Goal: Information Seeking & Learning: Check status

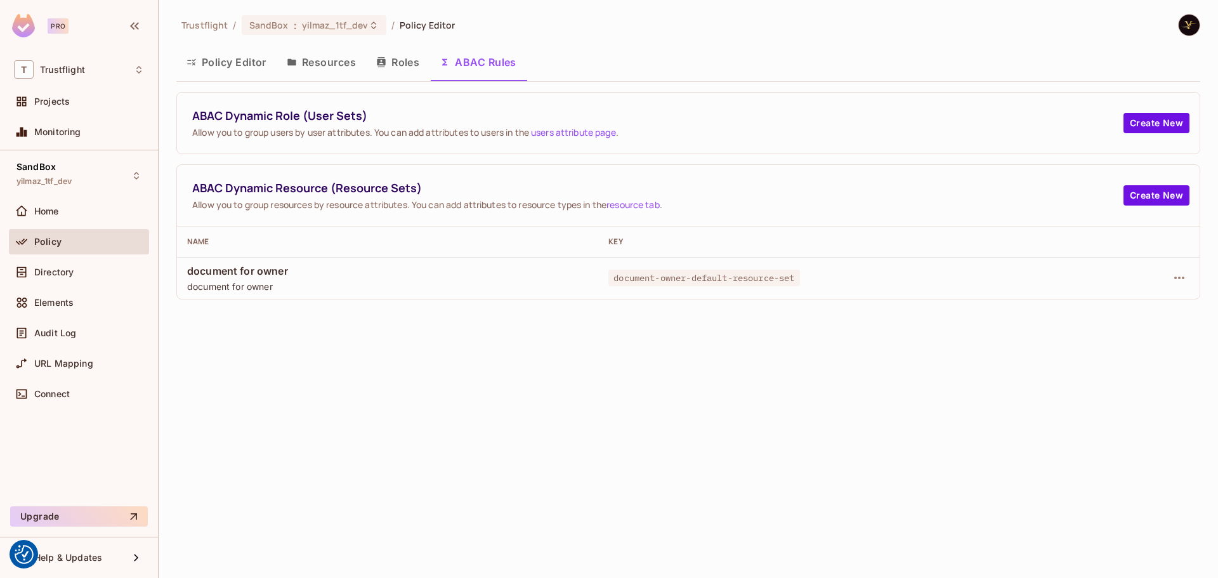
click at [338, 53] on button "Resources" at bounding box center [321, 62] width 89 height 32
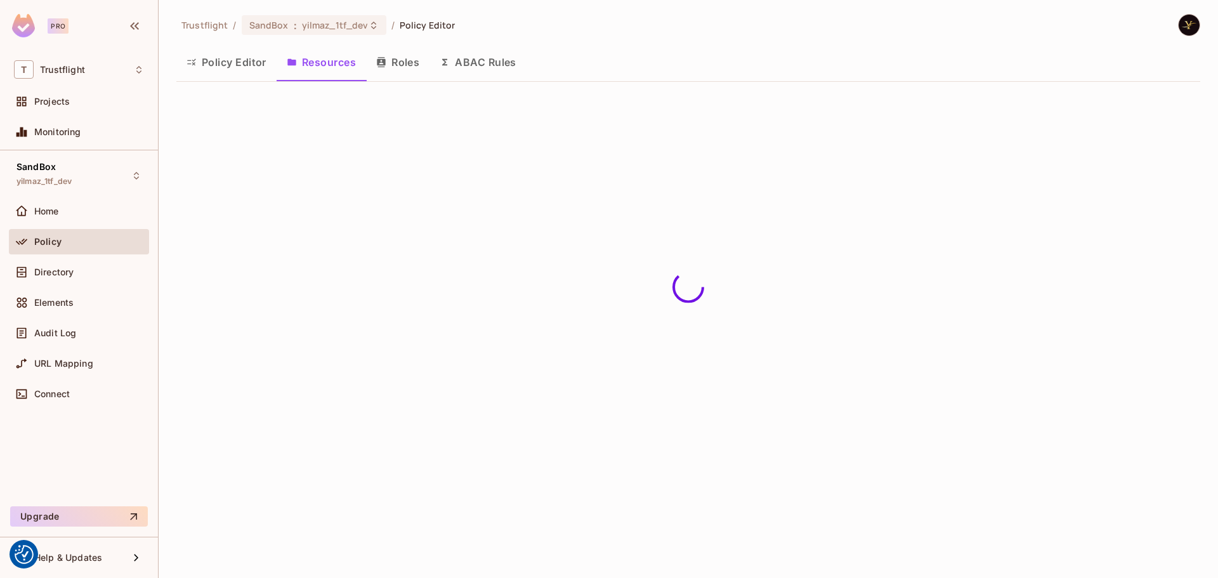
click at [242, 70] on button "Policy Editor" at bounding box center [226, 62] width 100 height 32
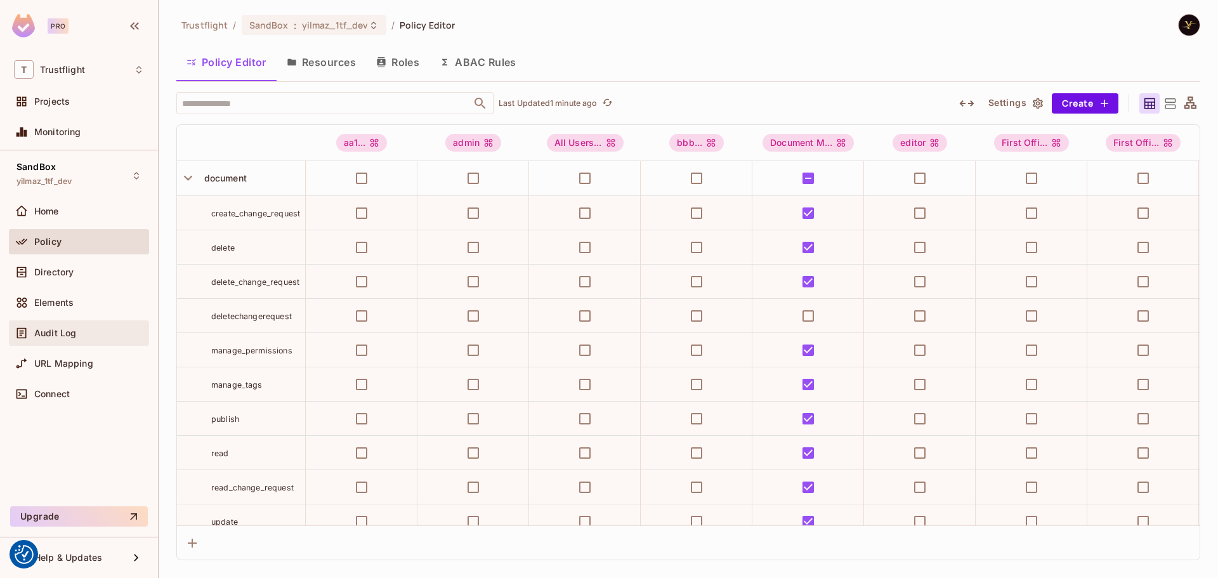
click at [55, 339] on div "Audit Log" at bounding box center [79, 332] width 130 height 15
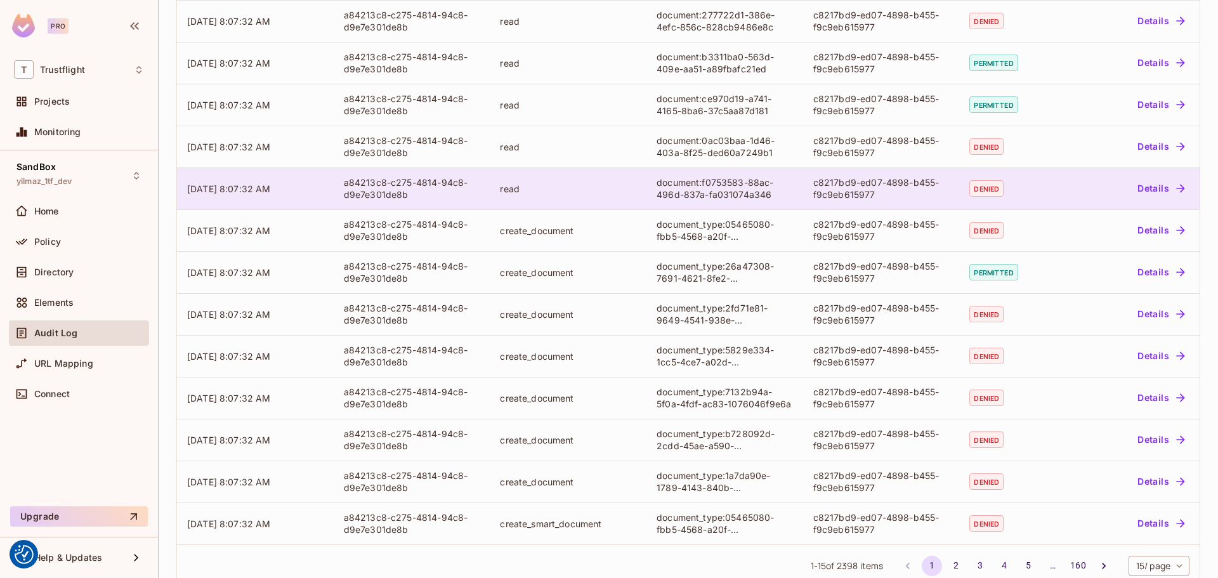
scroll to position [258, 0]
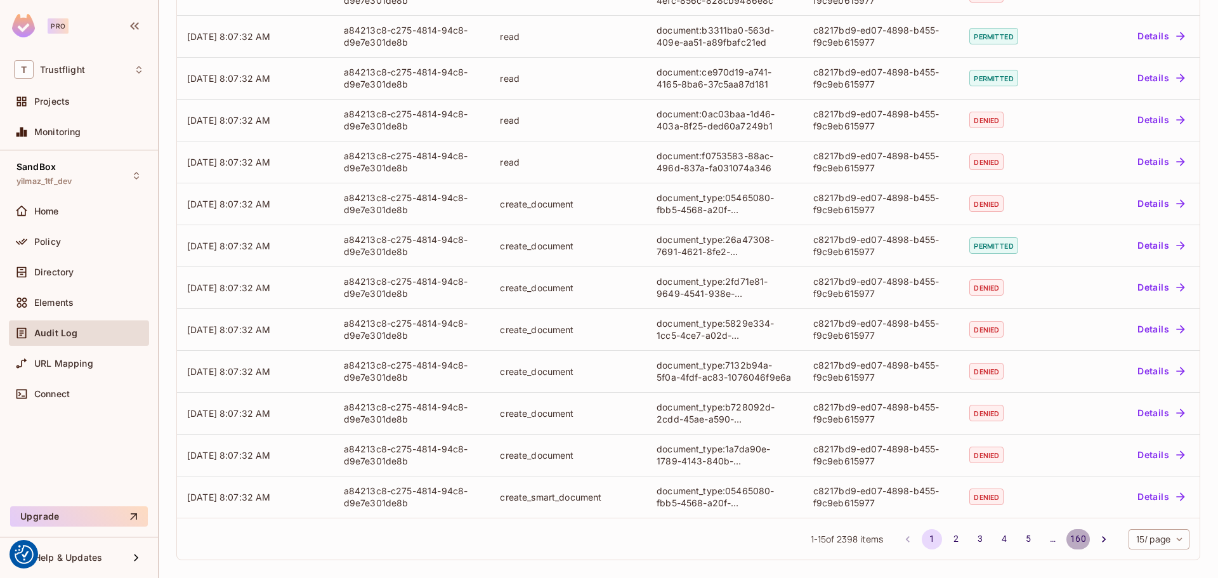
click at [1067, 534] on button "160" at bounding box center [1078, 539] width 23 height 20
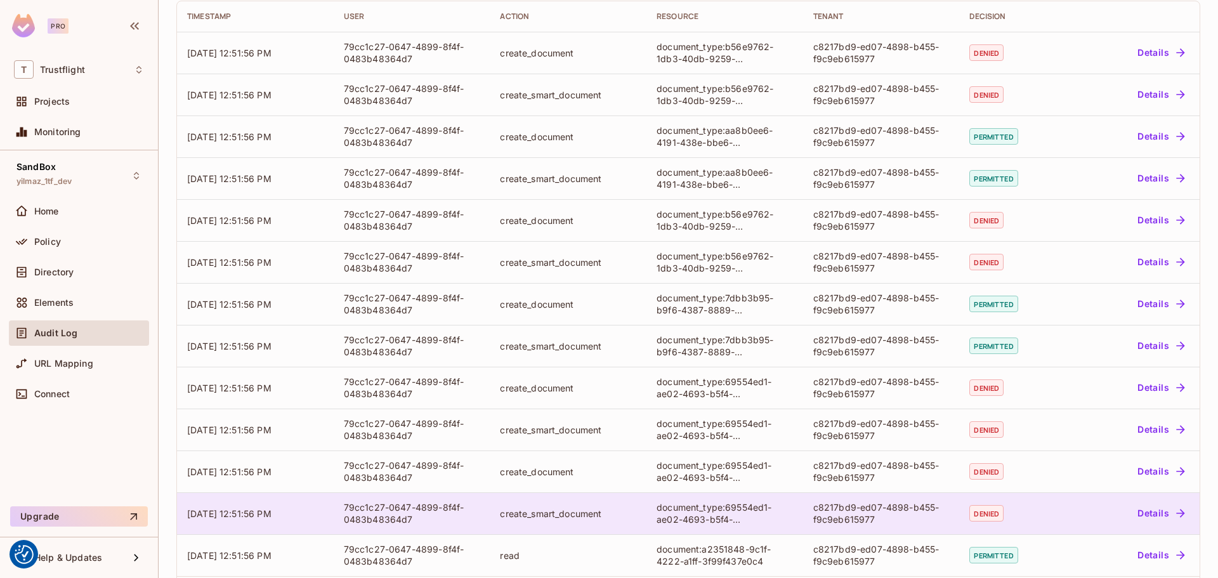
scroll to position [174, 0]
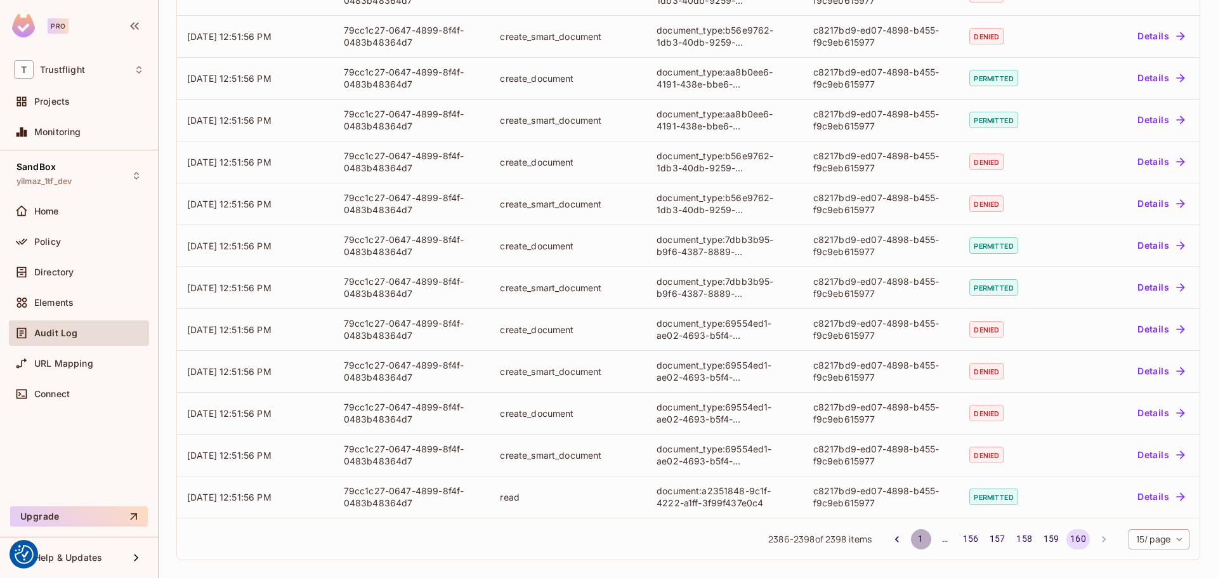
click at [911, 539] on button "1" at bounding box center [921, 539] width 20 height 20
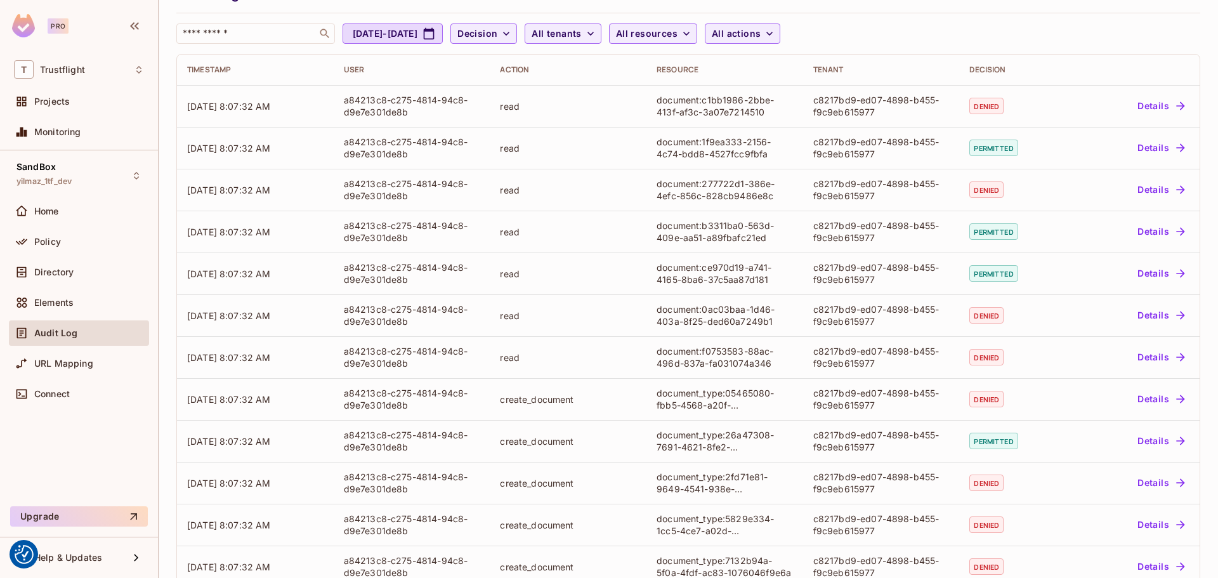
scroll to position [0, 0]
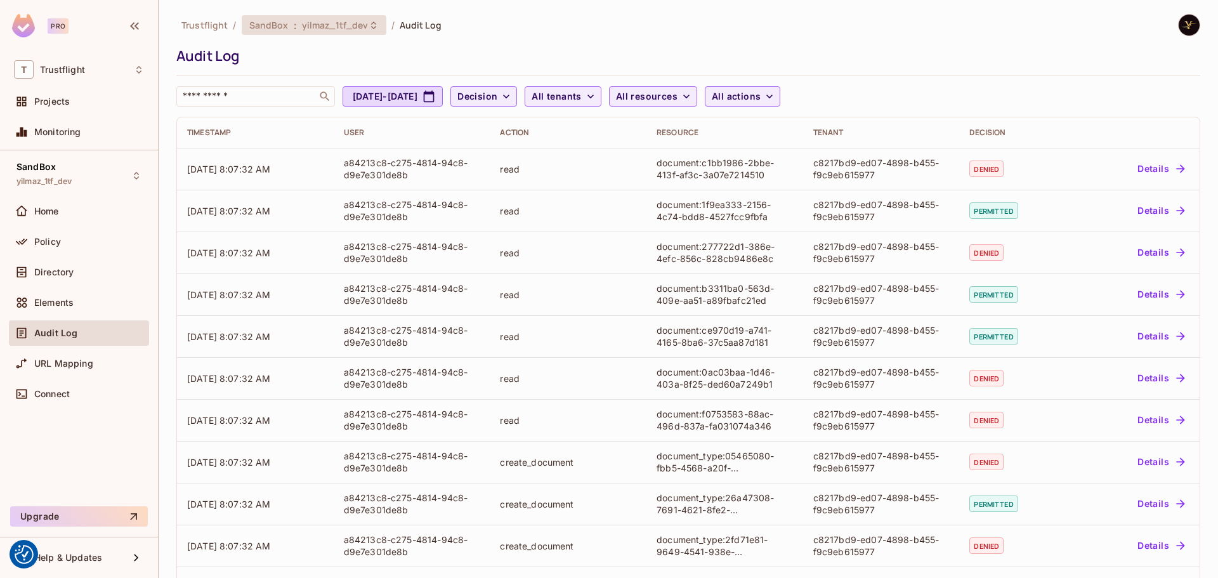
click at [308, 32] on div "SandBox : yilmaz_1tf_dev" at bounding box center [314, 25] width 145 height 20
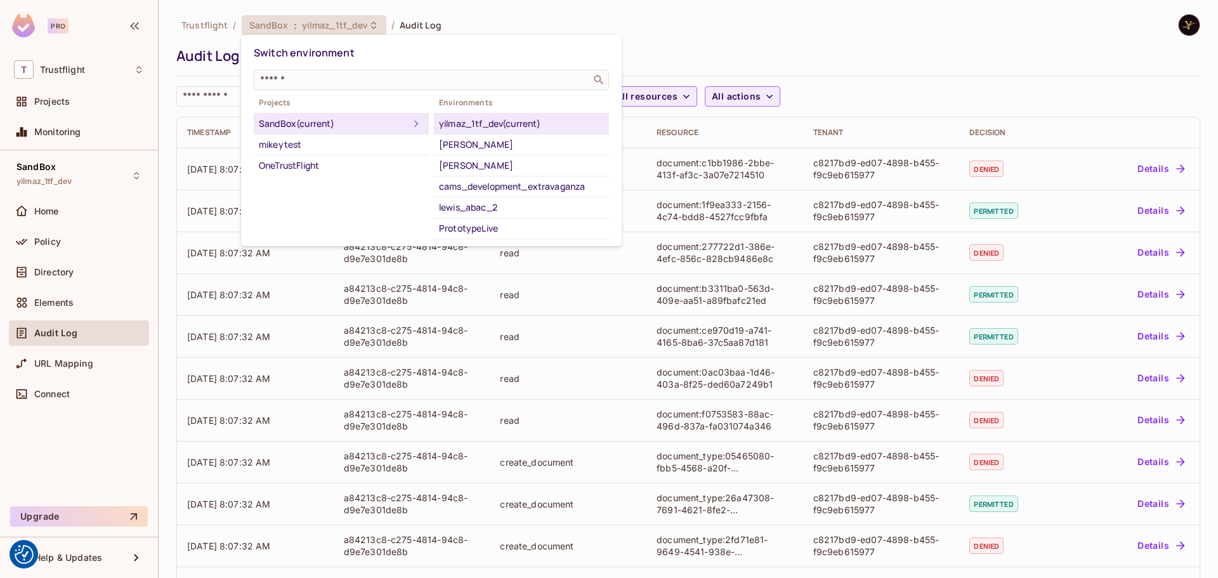
click at [703, 20] on div at bounding box center [609, 289] width 1218 height 578
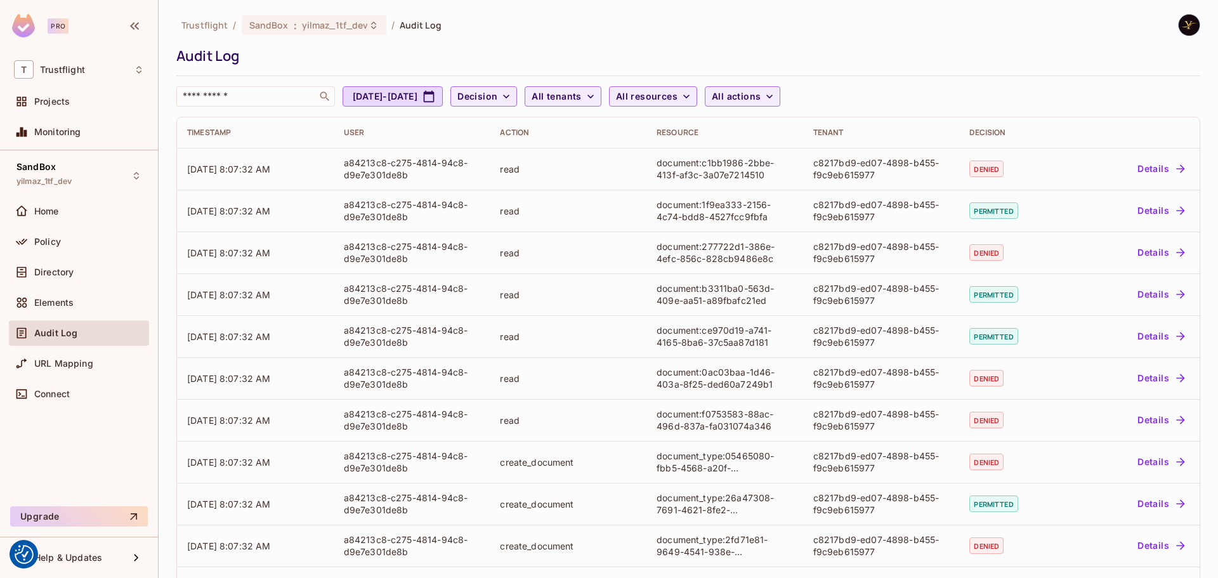
click at [502, 28] on div "Trustflight / SandBox : yilmaz_1tf_dev / Audit Log" at bounding box center [688, 25] width 1024 height 22
click at [325, 20] on span "yilmaz_1tf_dev" at bounding box center [335, 25] width 67 height 12
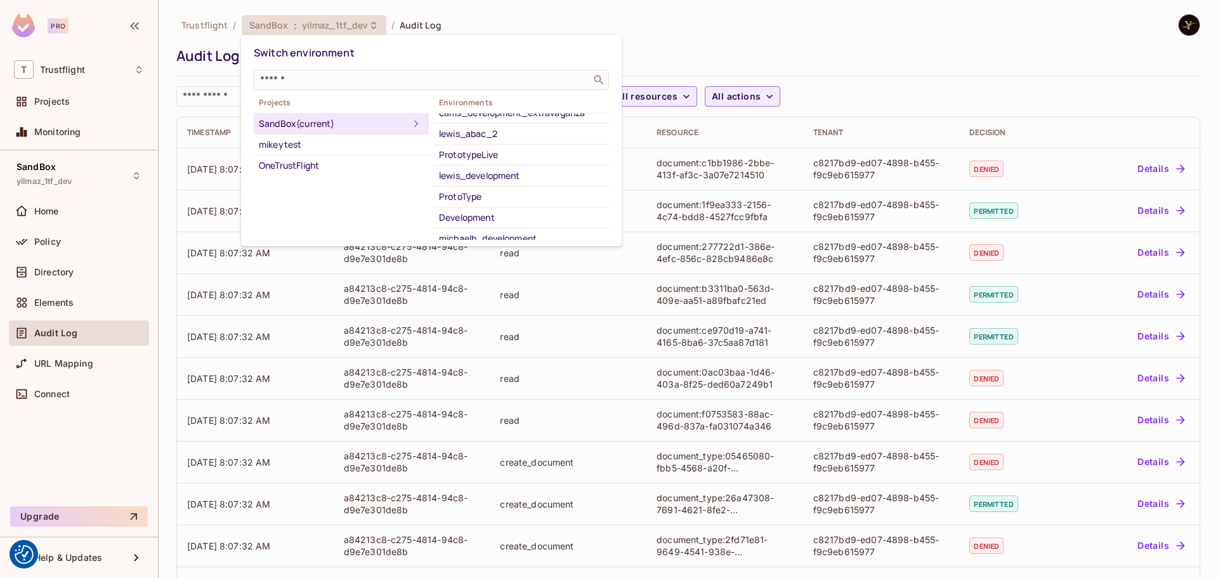
scroll to position [66, 0]
click at [533, 185] on div "lewis_development" at bounding box center [521, 183] width 165 height 15
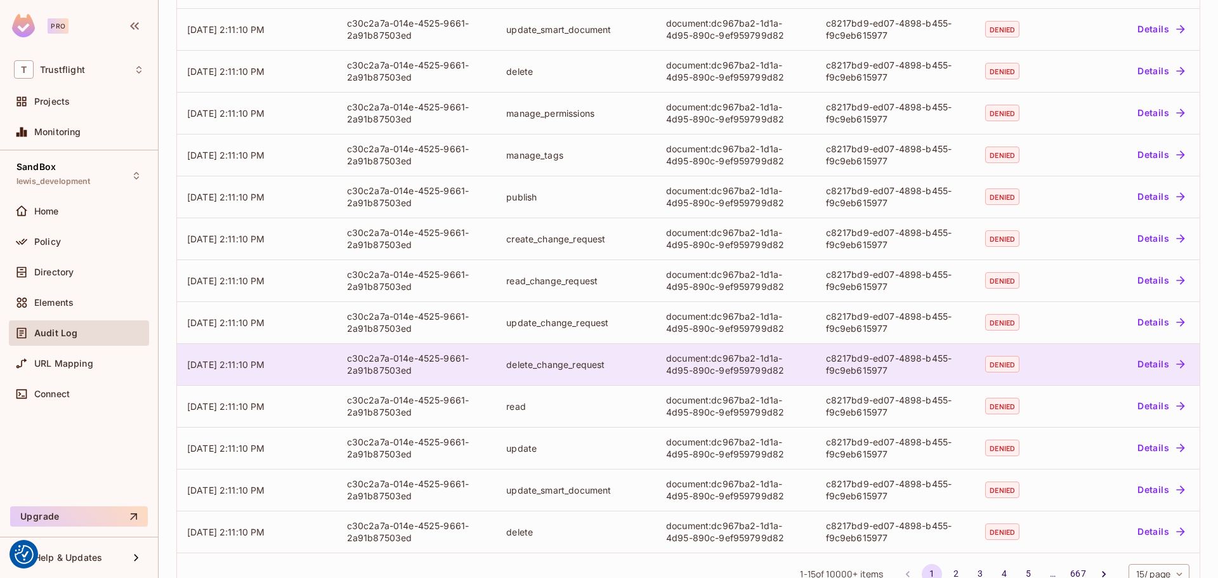
scroll to position [258, 0]
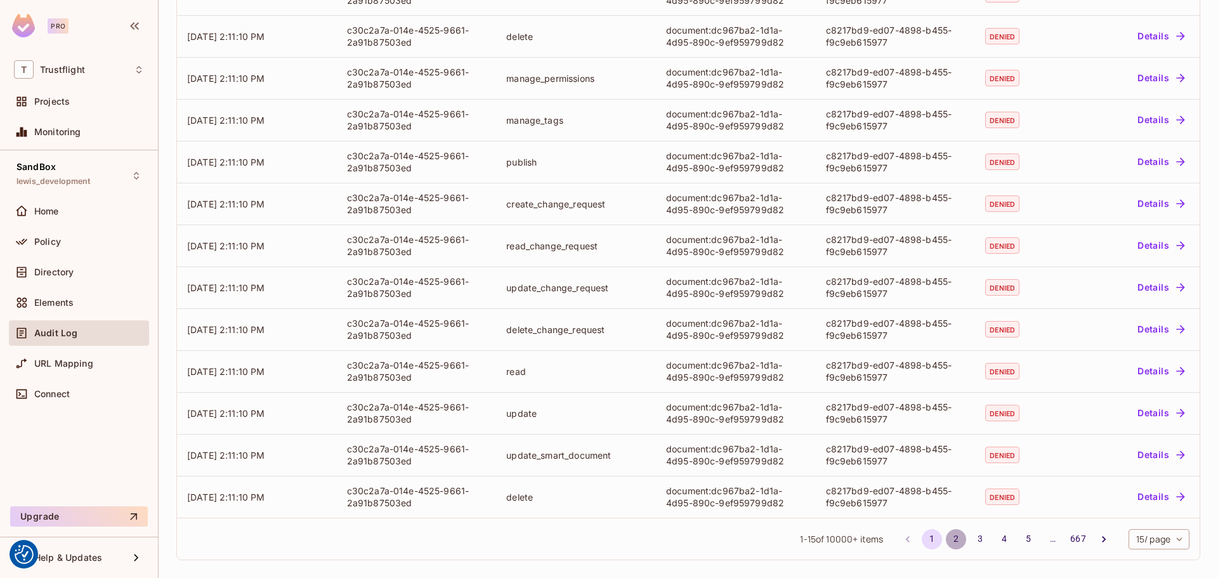
click at [947, 535] on button "2" at bounding box center [956, 539] width 20 height 20
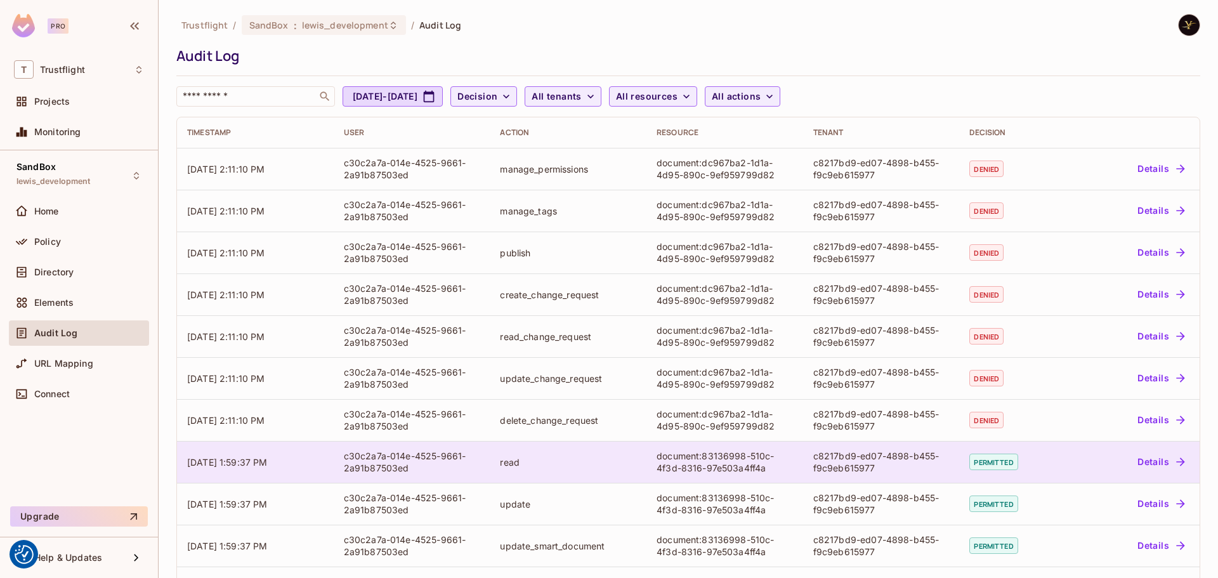
click at [1132, 460] on button "Details" at bounding box center [1160, 462] width 57 height 20
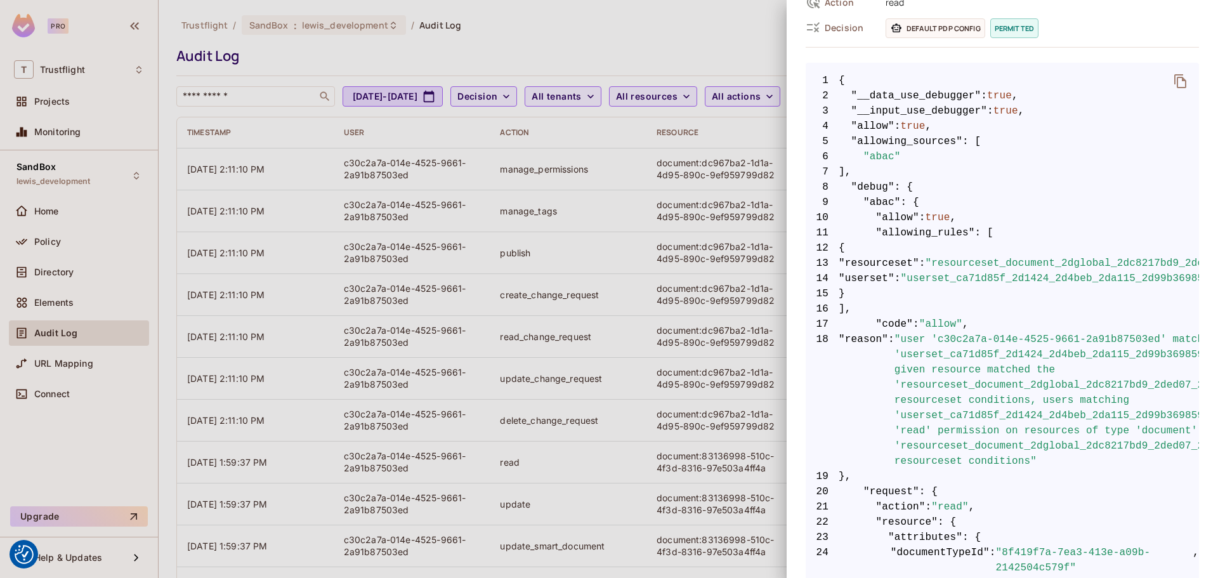
scroll to position [190, 0]
click at [603, 34] on div at bounding box center [609, 289] width 1218 height 578
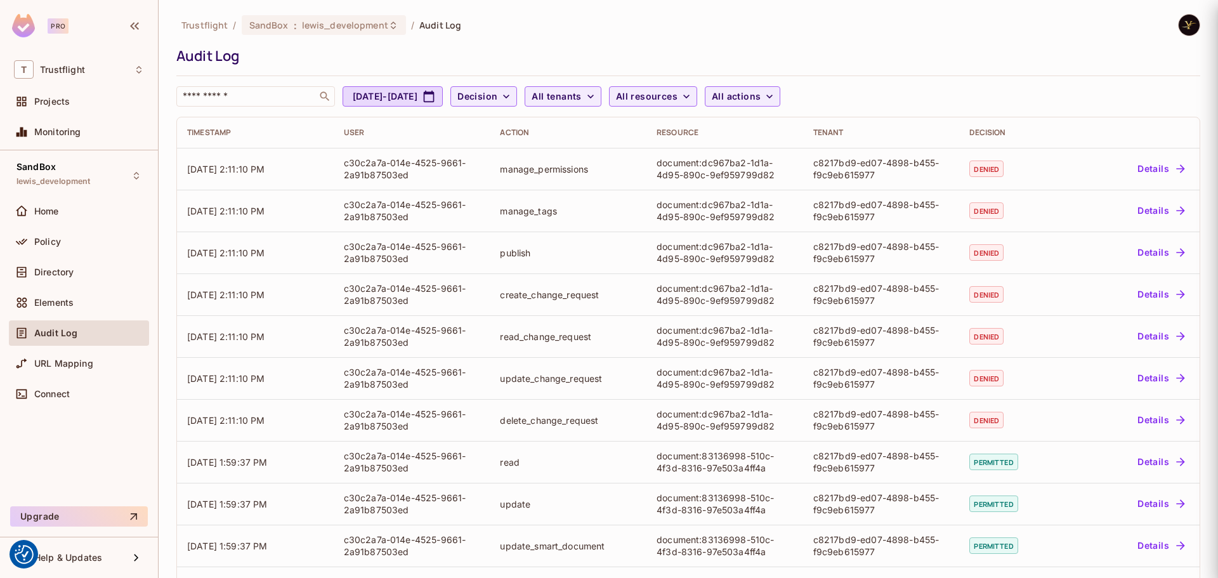
scroll to position [0, 0]
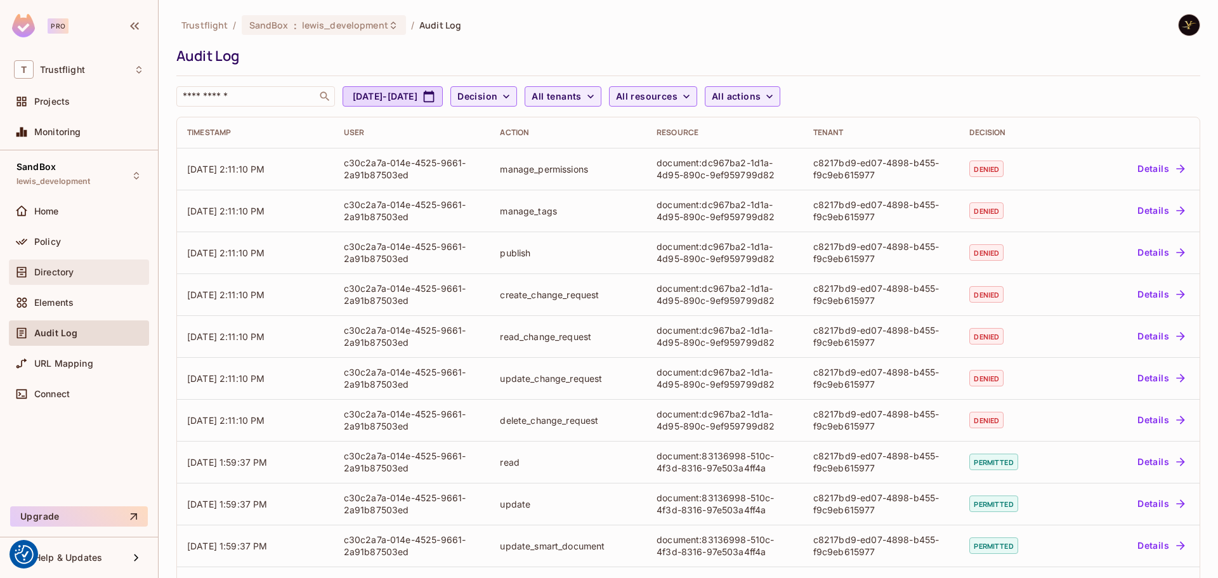
click at [82, 273] on div "Directory" at bounding box center [89, 272] width 110 height 10
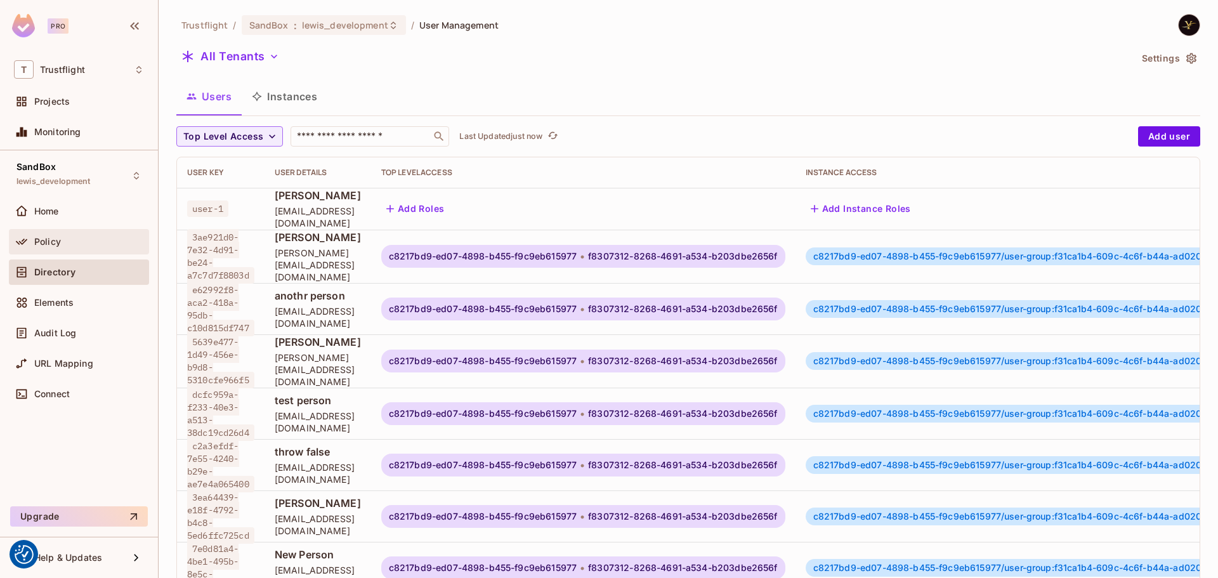
click at [80, 239] on div "Policy" at bounding box center [89, 242] width 110 height 10
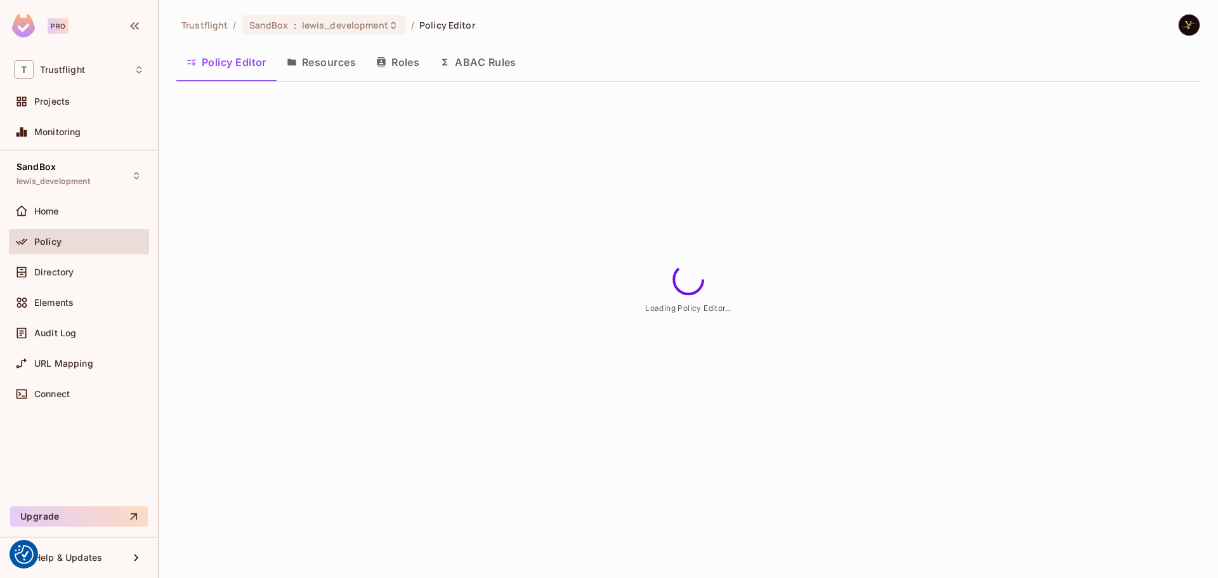
click at [478, 53] on button "ABAC Rules" at bounding box center [478, 62] width 97 height 32
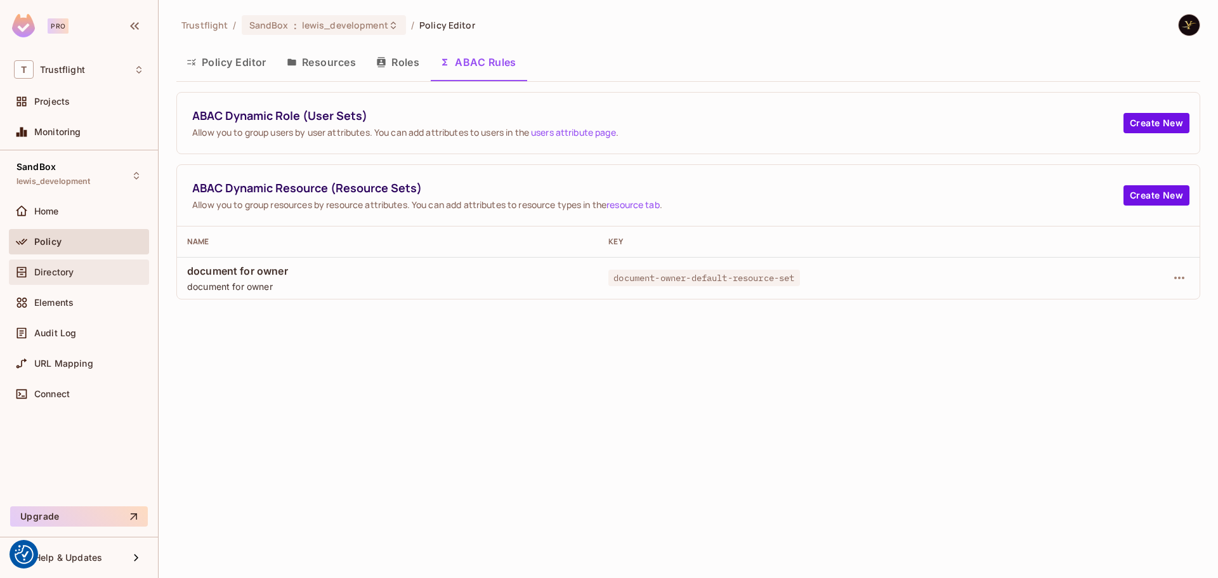
click at [69, 277] on div "Directory" at bounding box center [79, 272] width 130 height 15
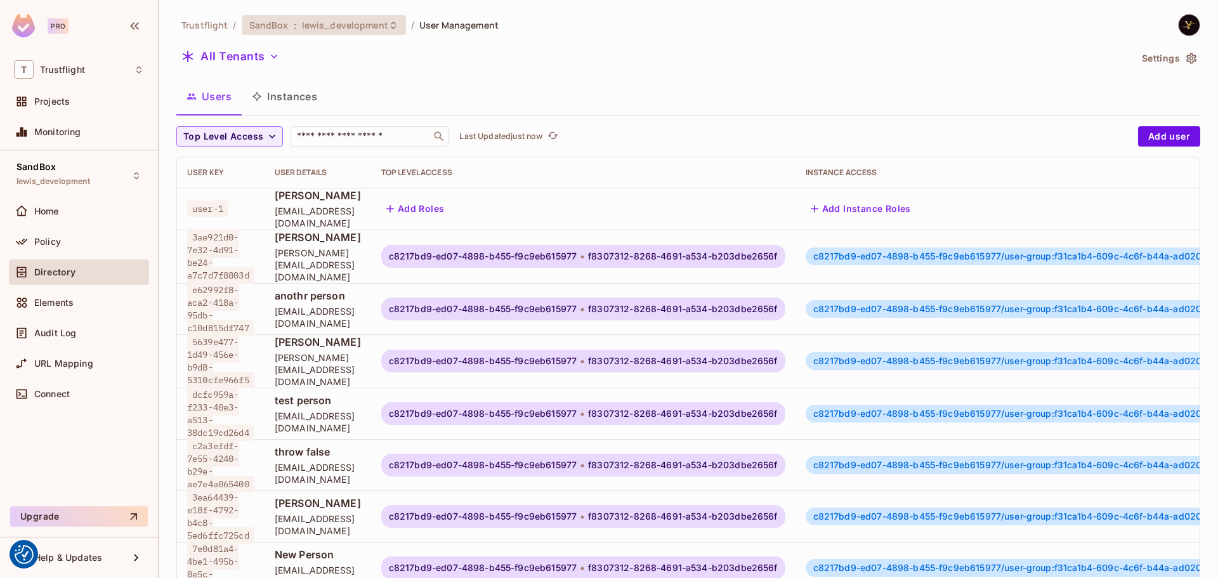
click at [263, 22] on span "SandBox" at bounding box center [268, 25] width 39 height 12
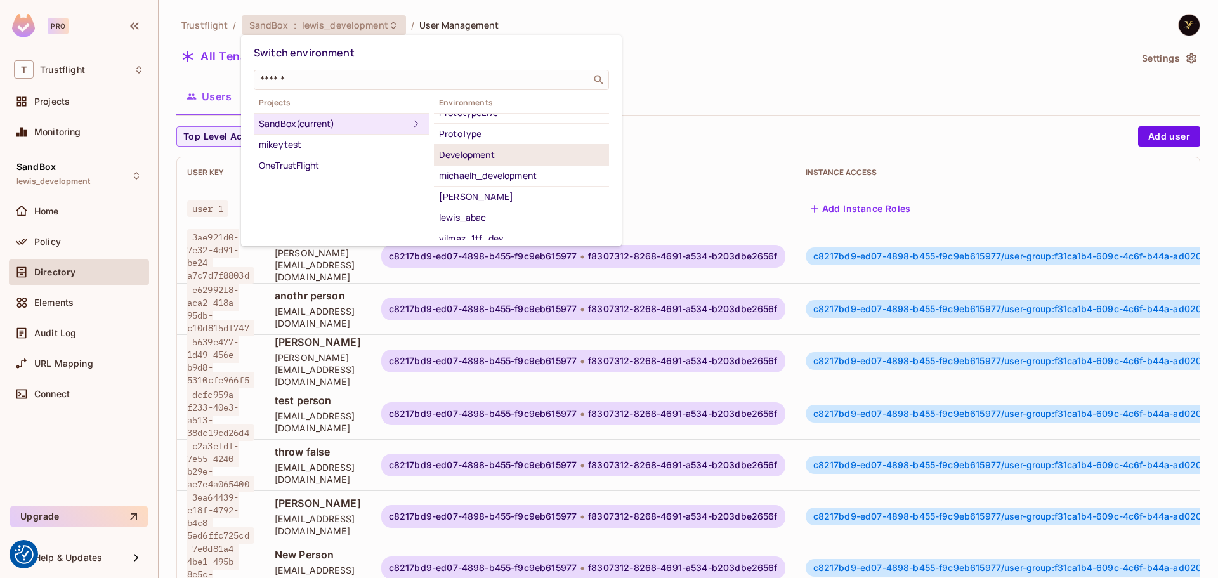
scroll to position [124, 0]
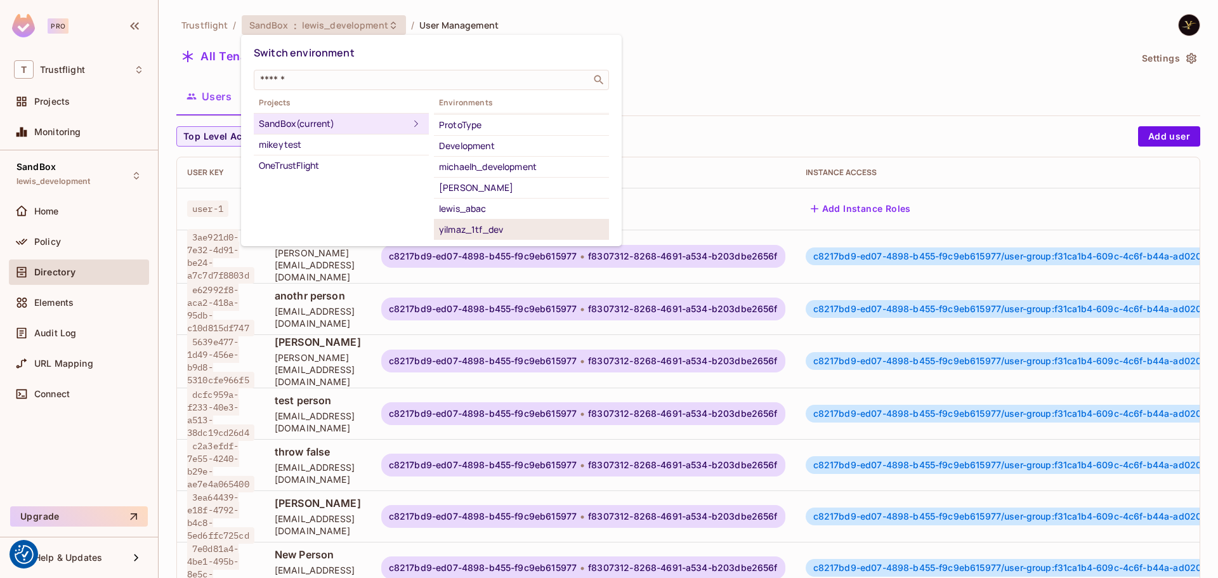
click at [482, 222] on div "yilmaz_1tf_dev" at bounding box center [521, 229] width 165 height 15
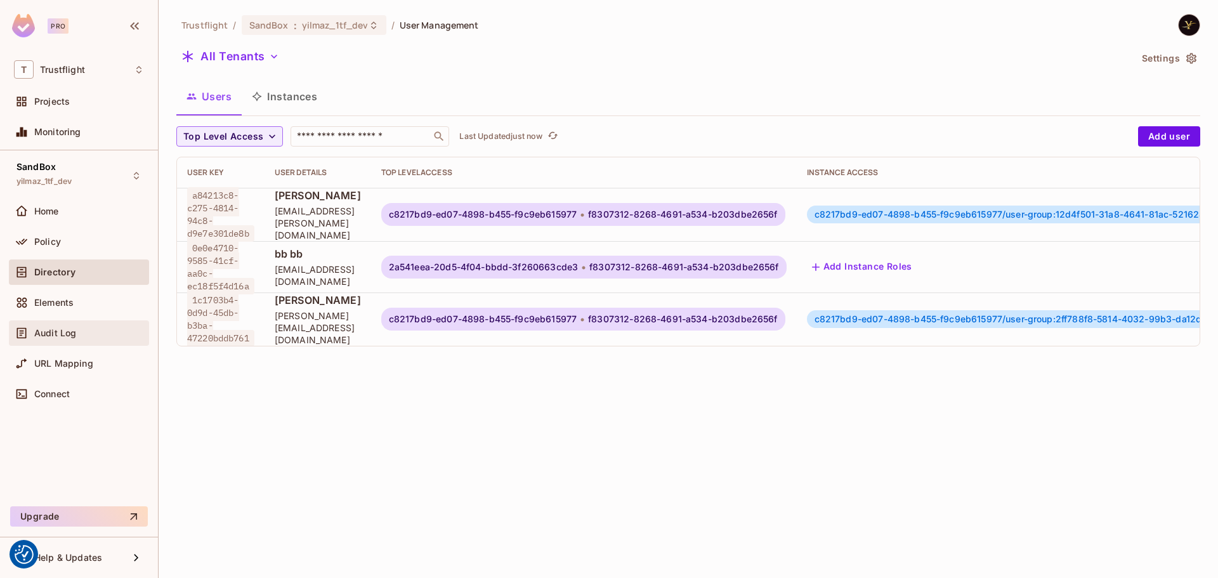
click at [71, 334] on span "Audit Log" at bounding box center [55, 333] width 42 height 10
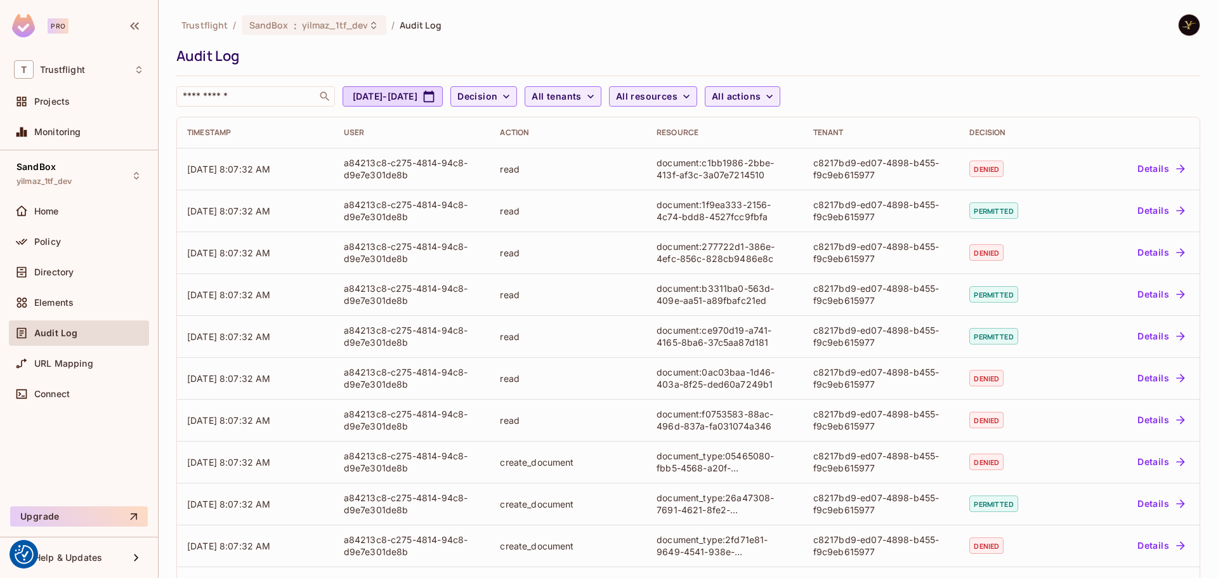
click at [556, 35] on div "Trustflight / SandBox : yilmaz_1tf_dev / Audit Log" at bounding box center [688, 25] width 1024 height 22
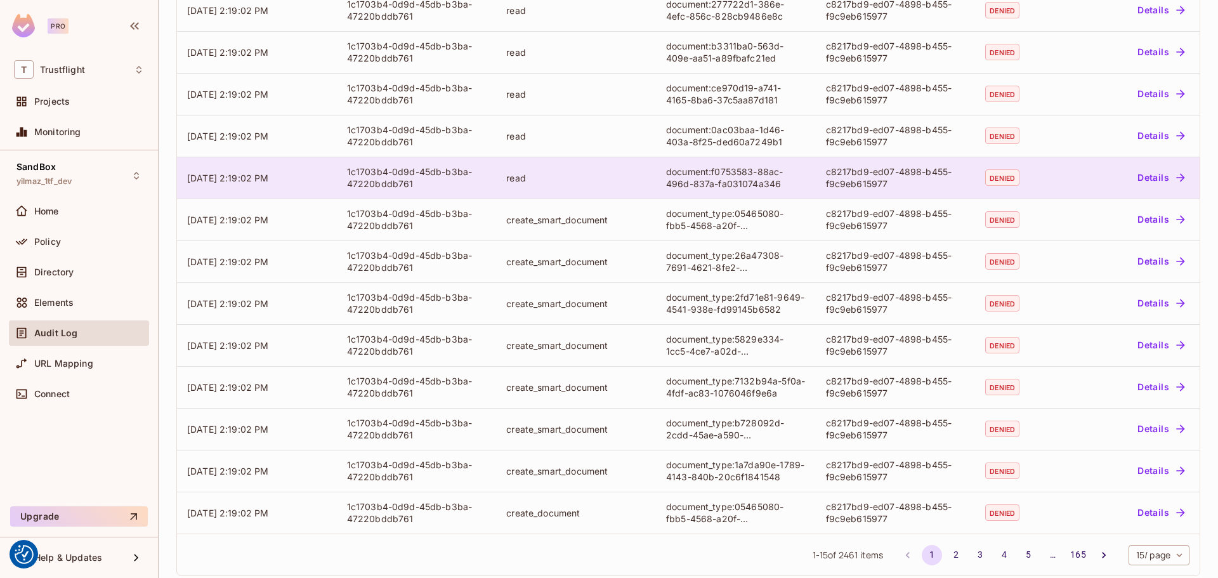
scroll to position [258, 0]
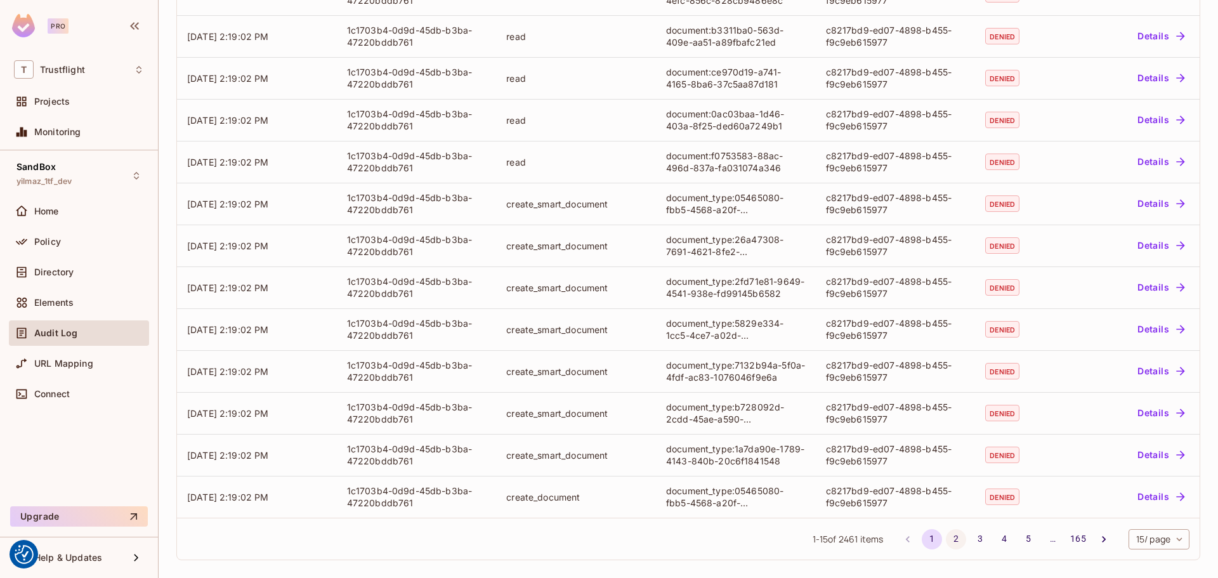
click at [946, 534] on button "2" at bounding box center [956, 539] width 20 height 20
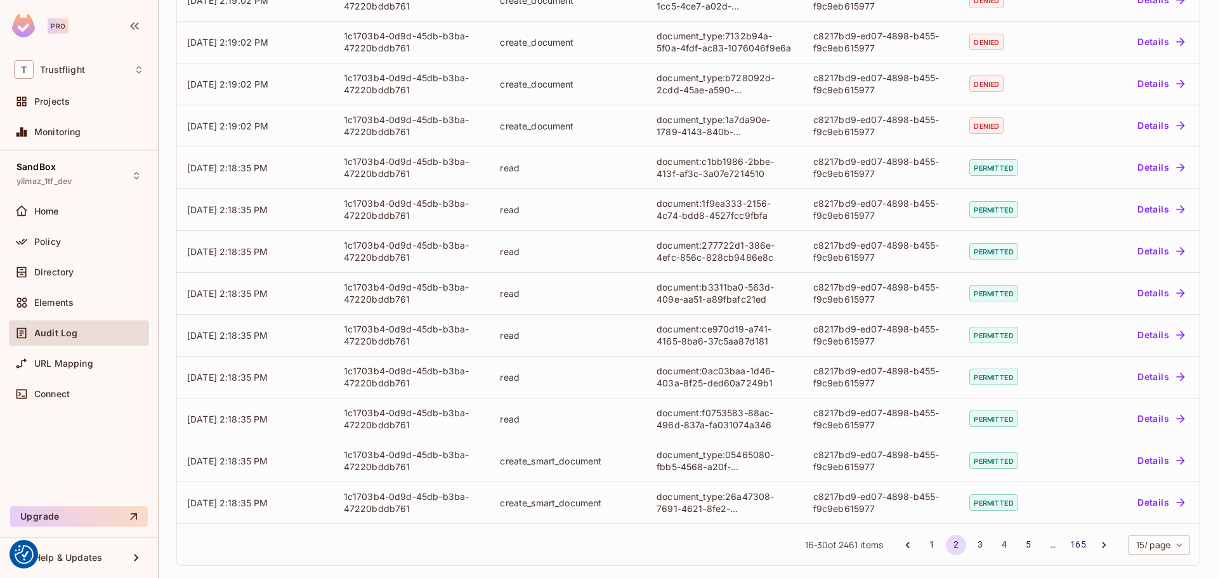
scroll to position [253, 0]
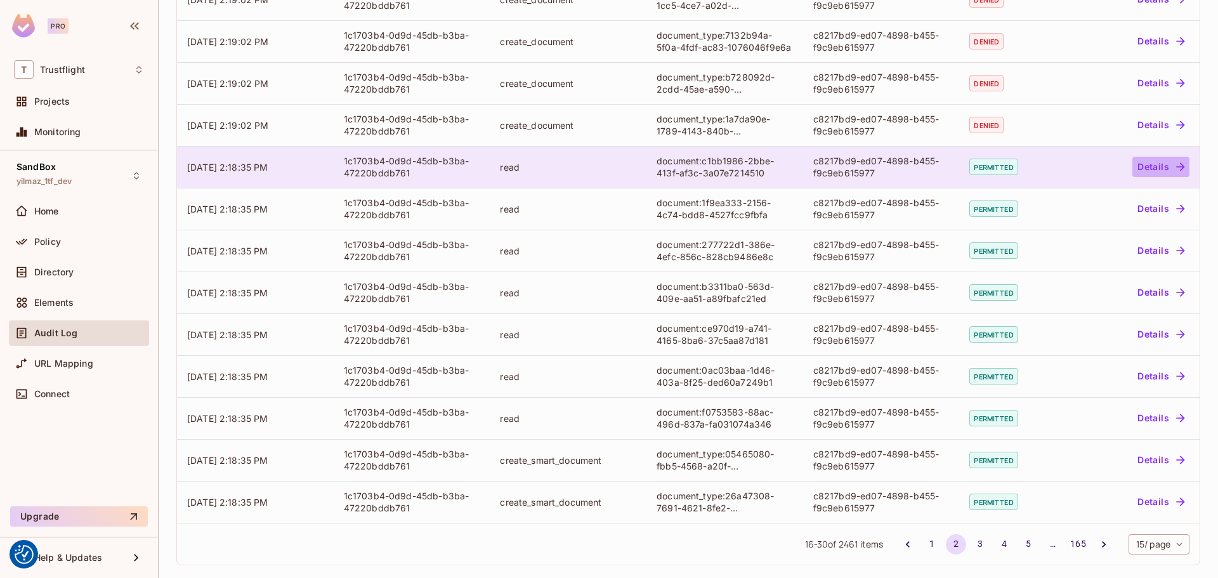
click at [1157, 166] on button "Details" at bounding box center [1160, 167] width 57 height 20
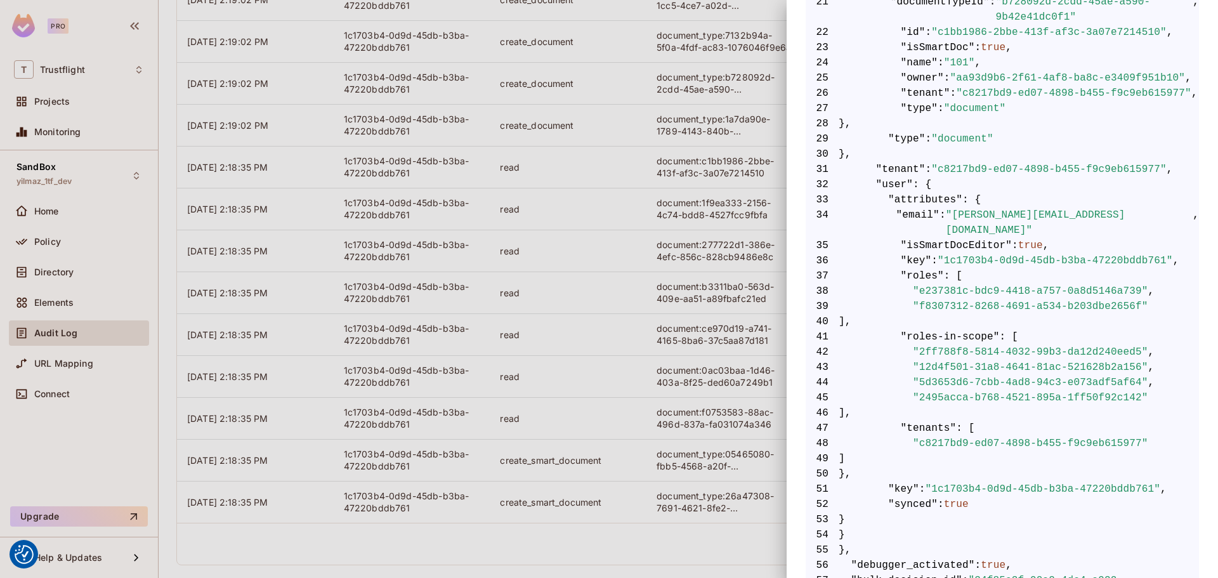
scroll to position [665, 0]
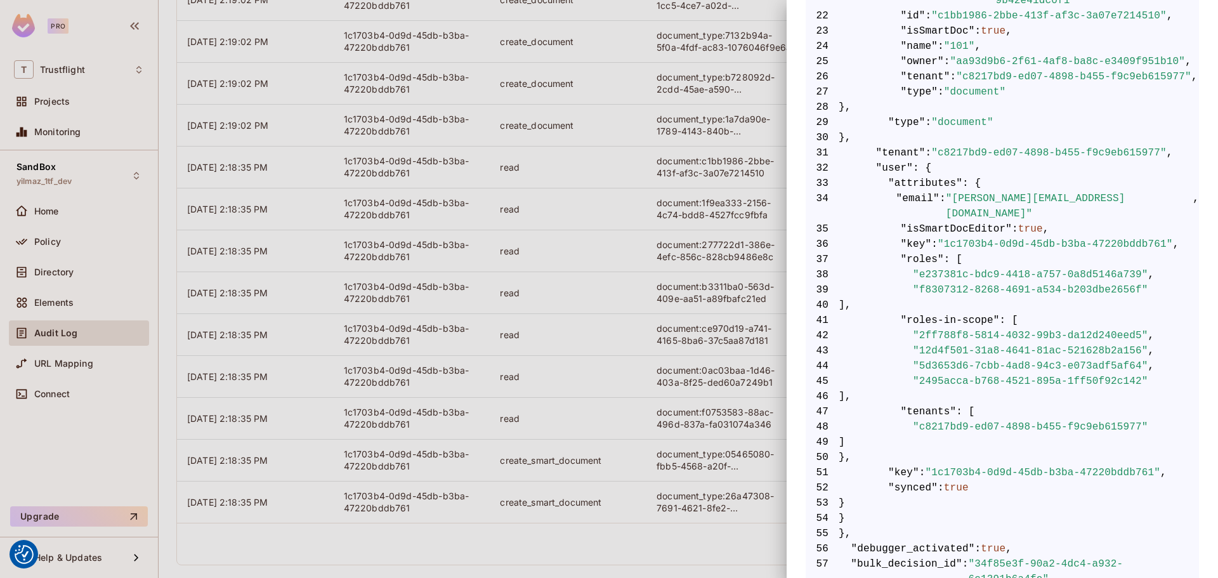
click at [515, 530] on div at bounding box center [609, 289] width 1218 height 578
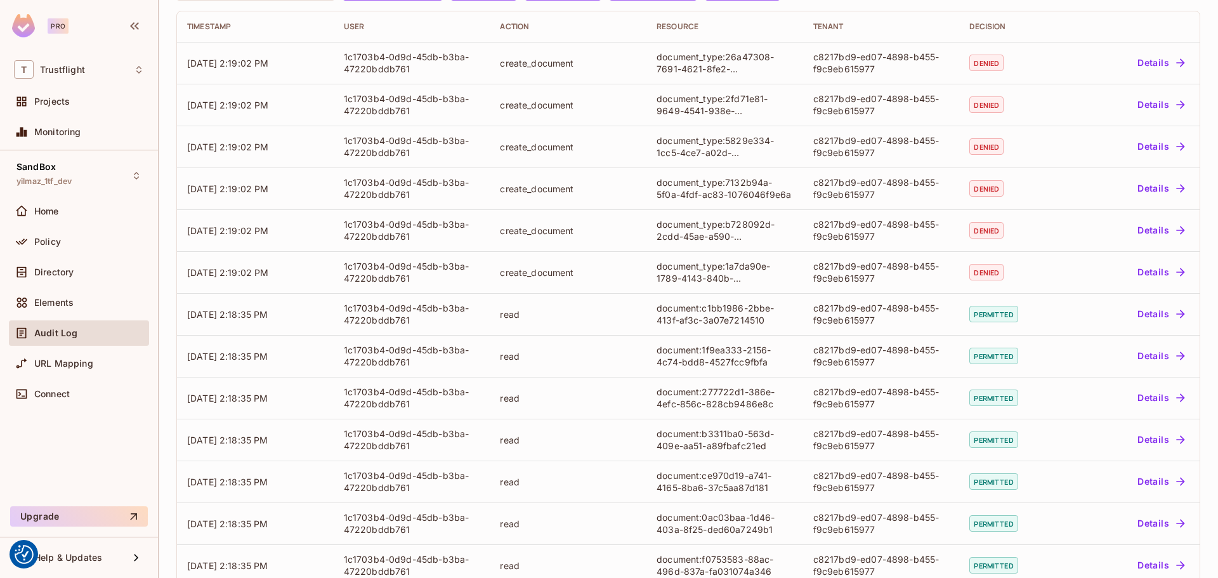
scroll to position [0, 0]
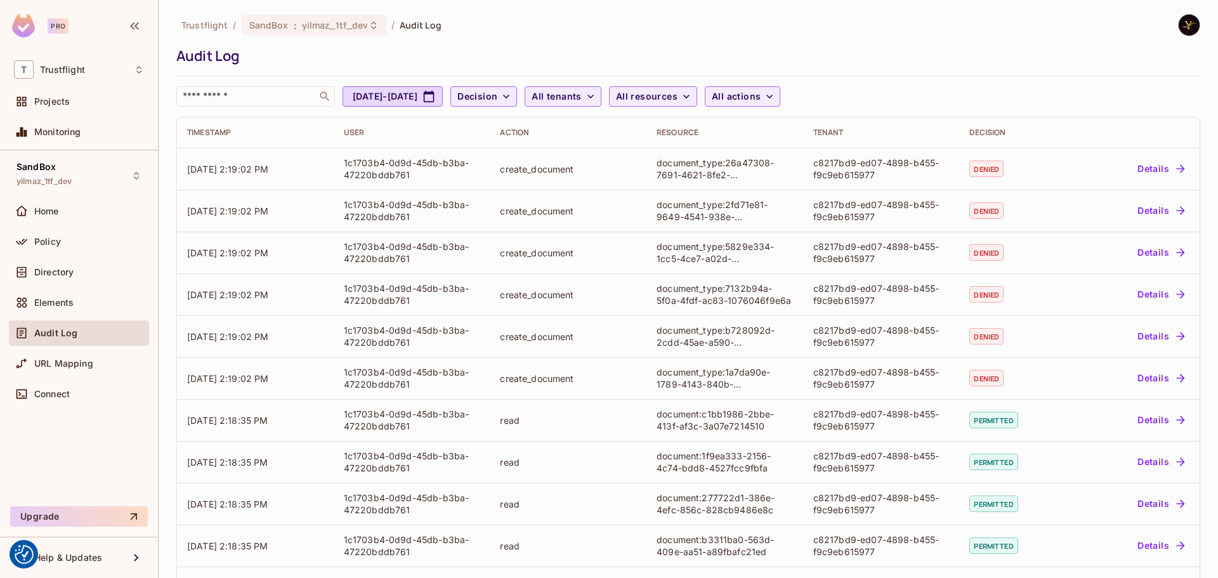
click at [320, 13] on div "Trustflight / SandBox : yilmaz_1tf_dev / Audit Log Audit Log ​ Aug 24, 2025 - S…" at bounding box center [689, 289] width 1060 height 578
click at [322, 22] on span "yilmaz_1tf_dev" at bounding box center [335, 25] width 67 height 12
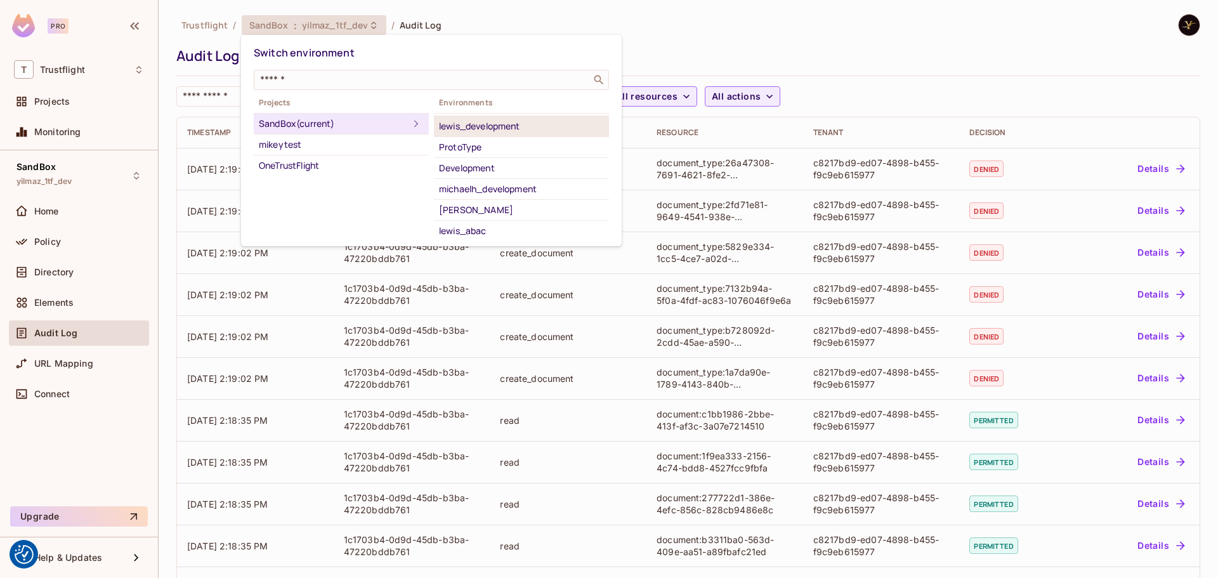
scroll to position [124, 0]
click at [545, 124] on div "lewis_development" at bounding box center [521, 124] width 165 height 15
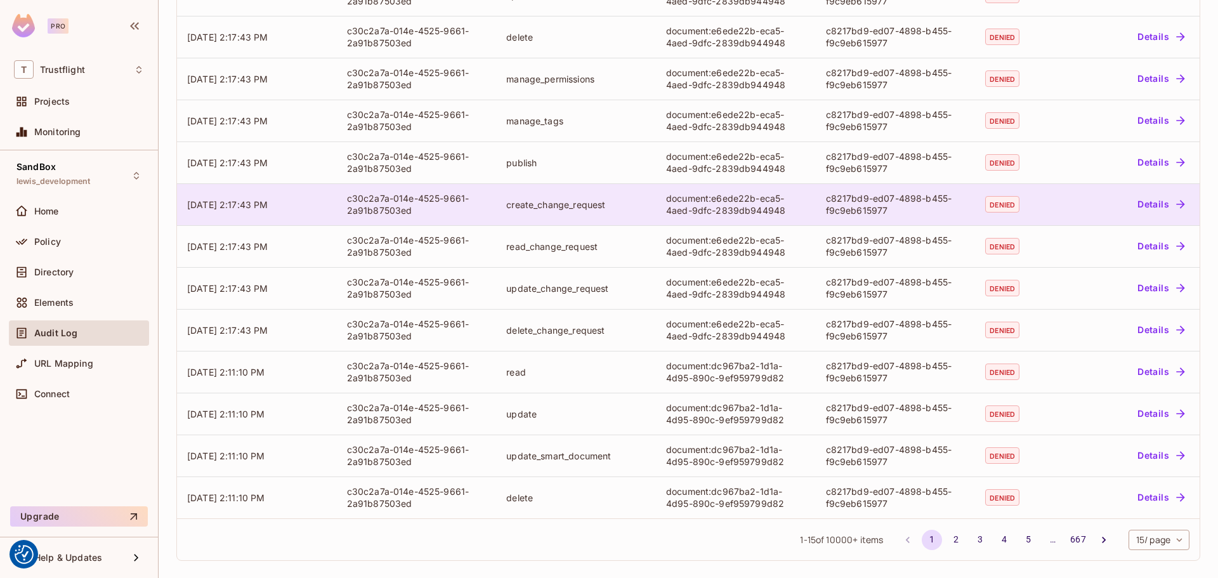
scroll to position [258, 0]
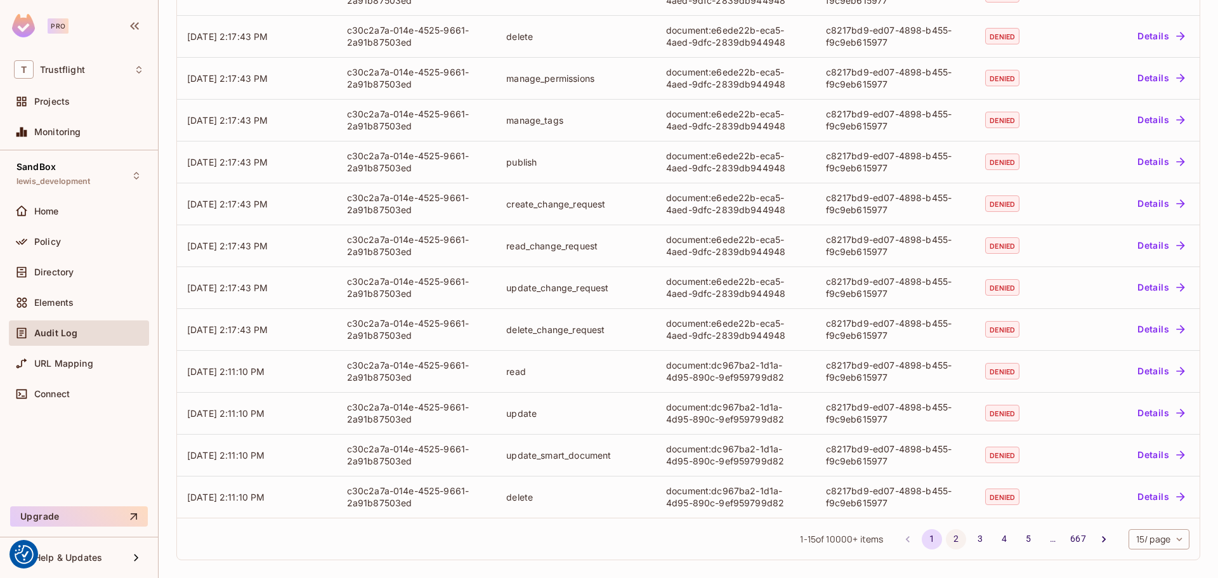
click at [946, 534] on button "2" at bounding box center [956, 539] width 20 height 20
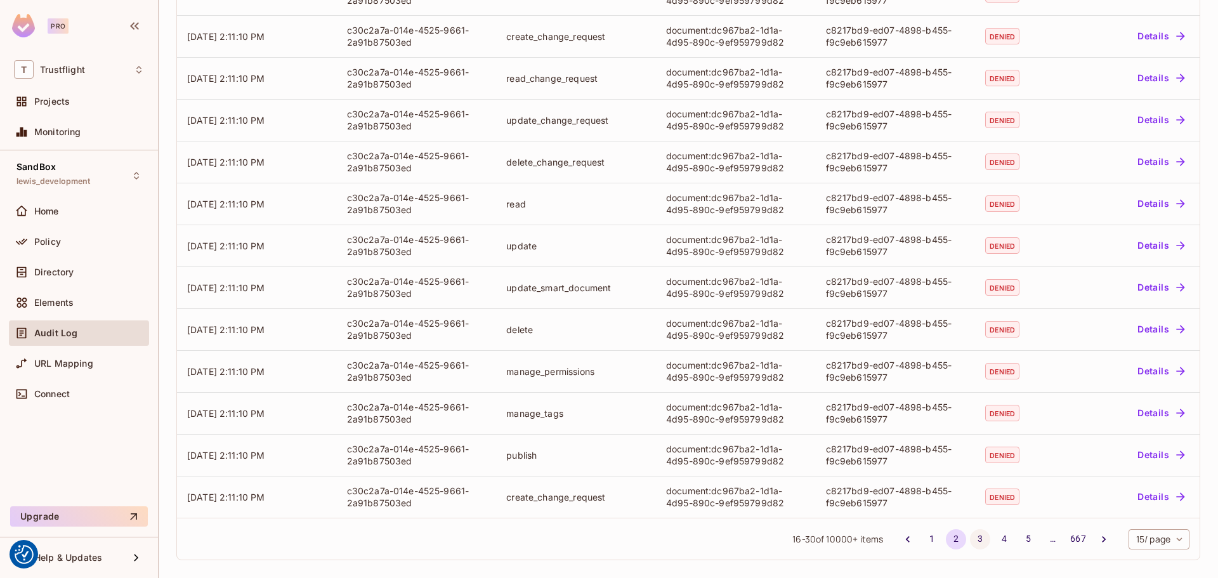
click at [970, 535] on button "3" at bounding box center [980, 539] width 20 height 20
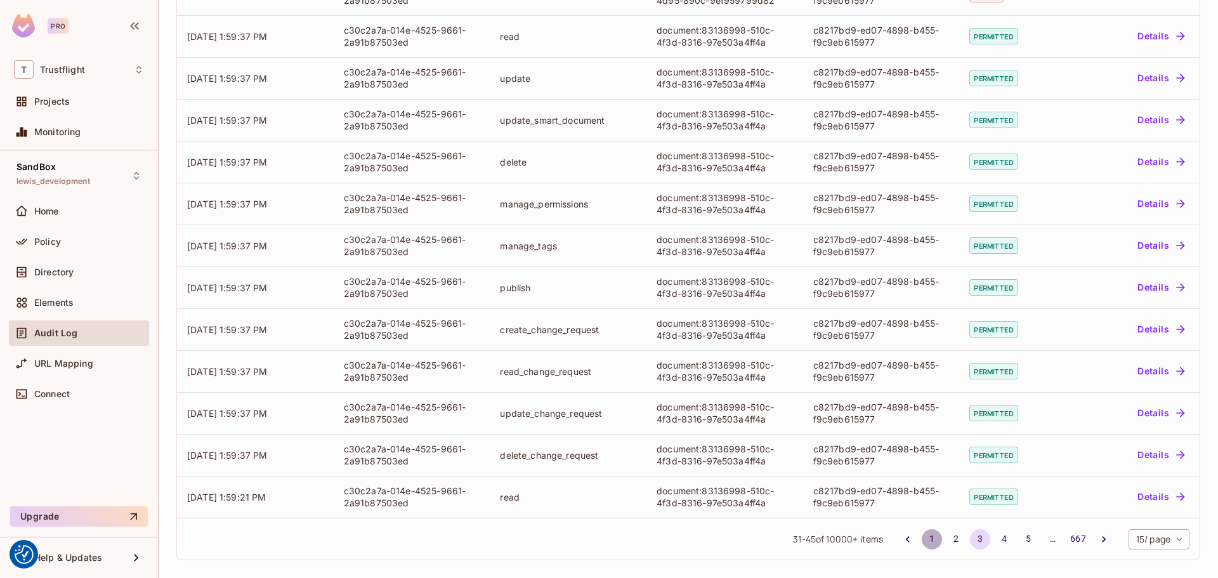
click at [922, 531] on button "1" at bounding box center [932, 539] width 20 height 20
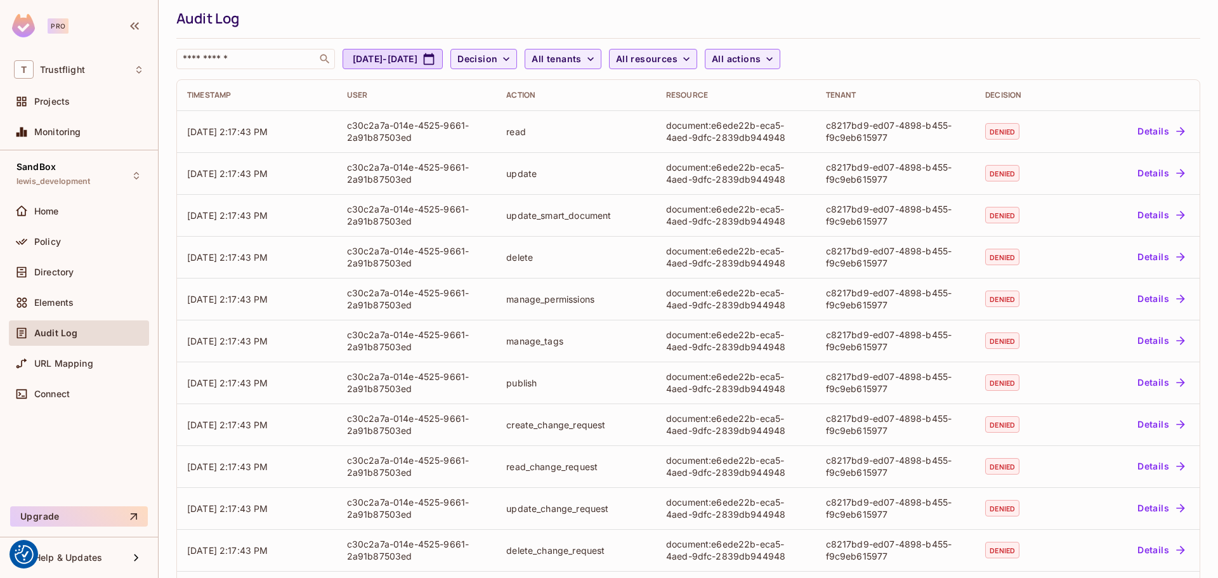
scroll to position [0, 0]
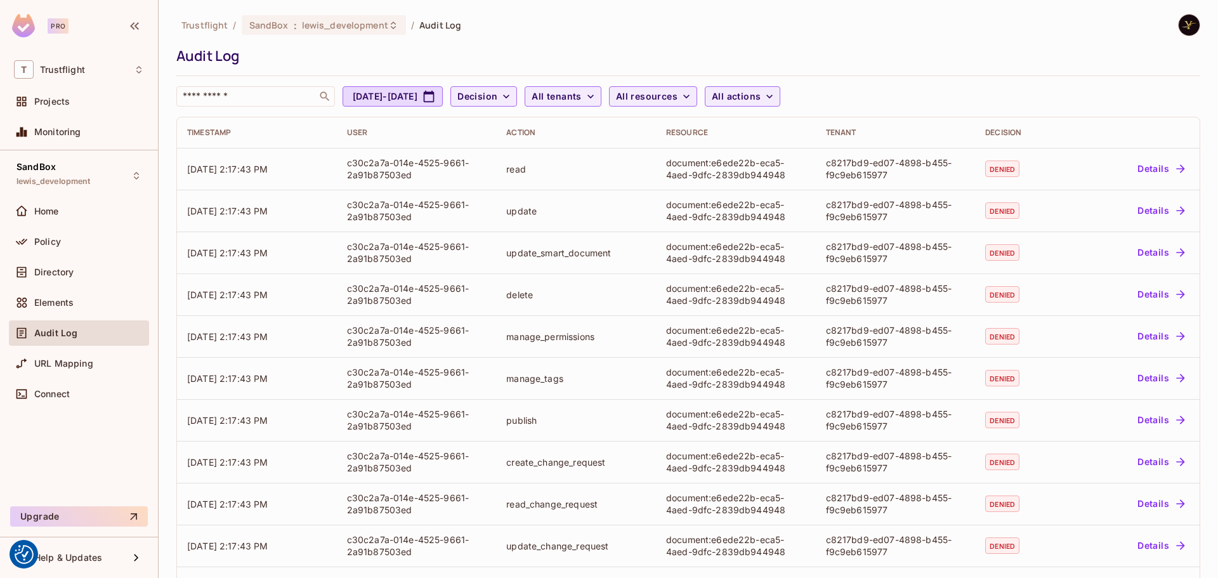
click at [575, 41] on div "Trustflight / SandBox : lewis_development / Audit Log Audit Log ​ Aug 24, 2025 …" at bounding box center [688, 60] width 1024 height 93
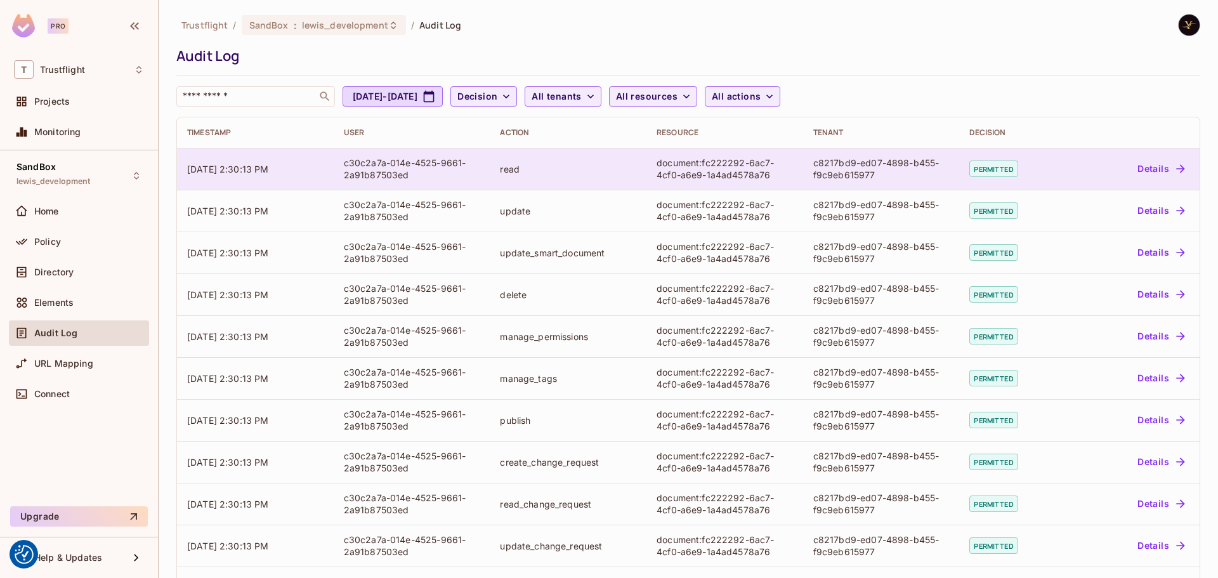
click at [1134, 164] on button "Details" at bounding box center [1160, 169] width 57 height 20
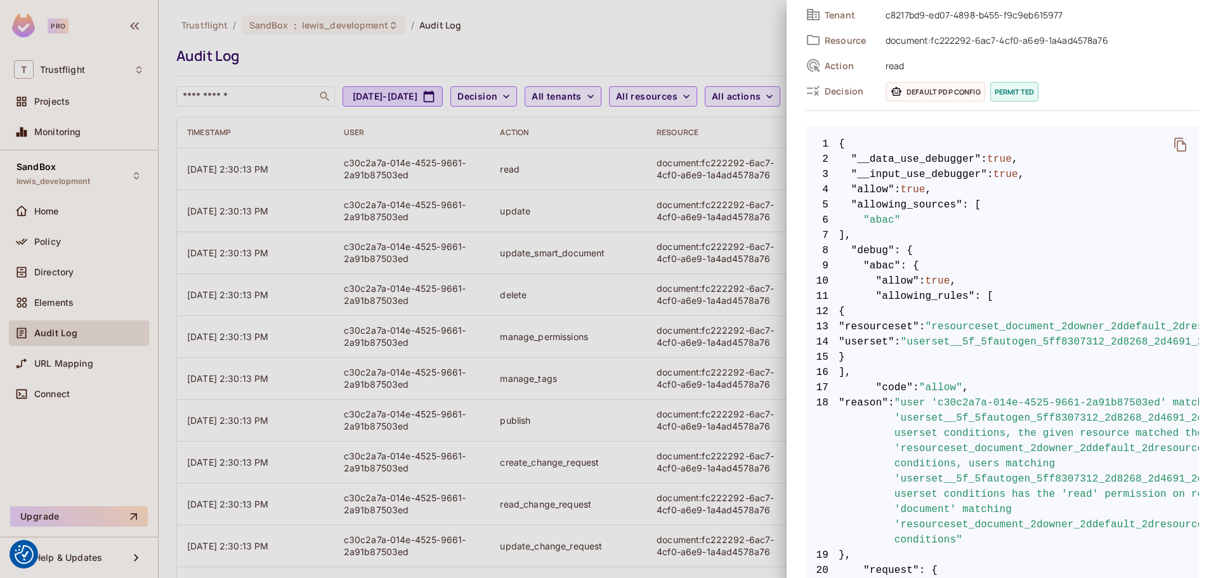
scroll to position [126, 0]
click at [701, 48] on div at bounding box center [609, 289] width 1218 height 578
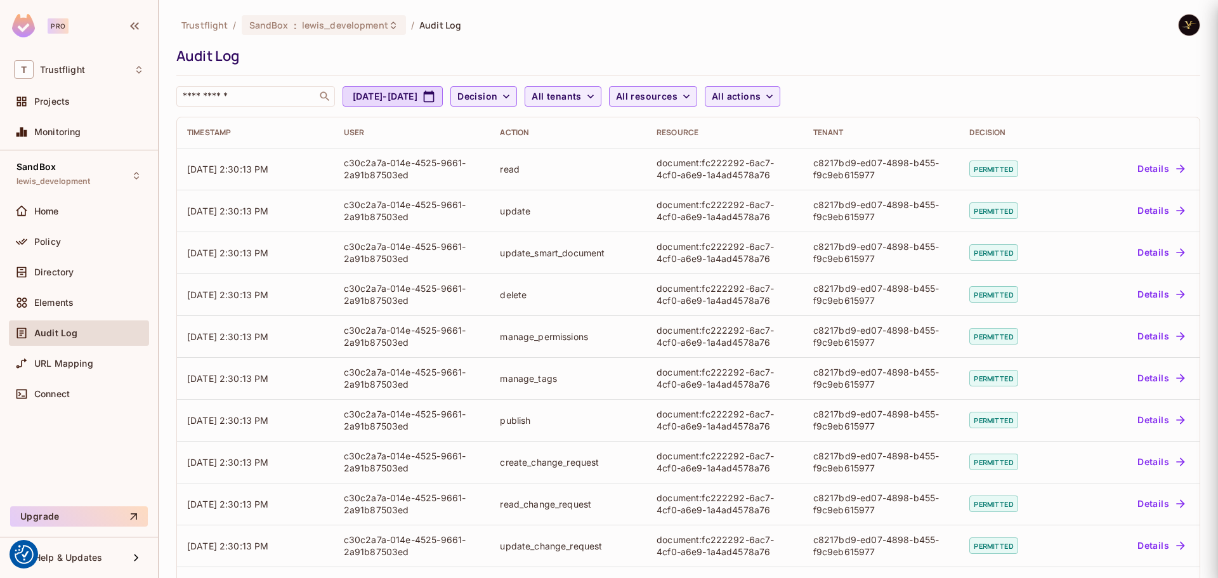
scroll to position [0, 0]
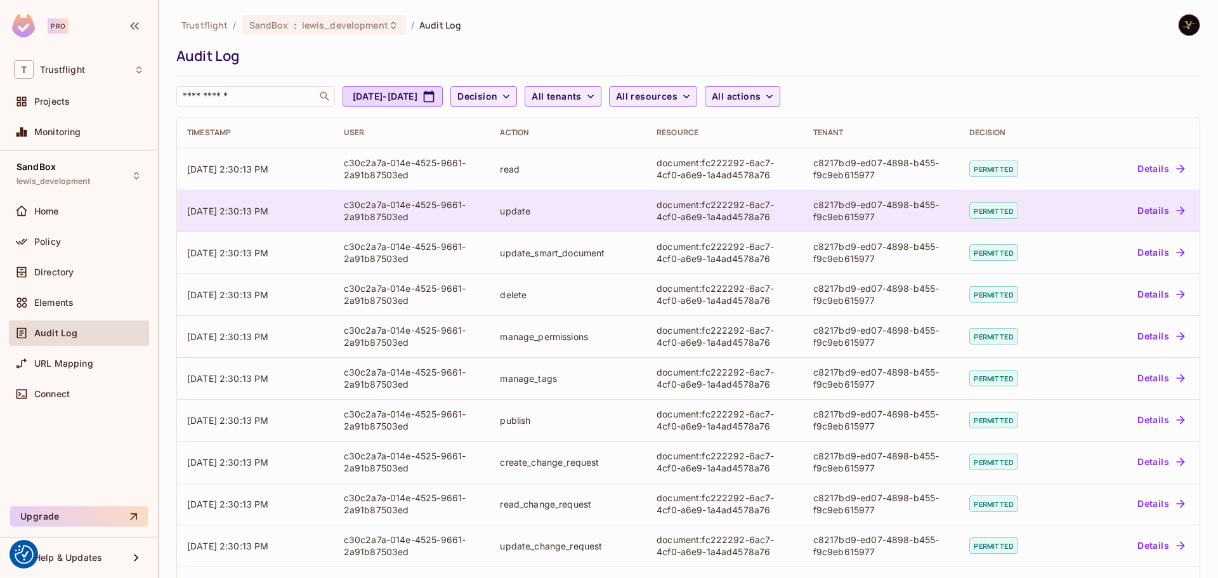
click at [1148, 207] on button "Details" at bounding box center [1160, 210] width 57 height 20
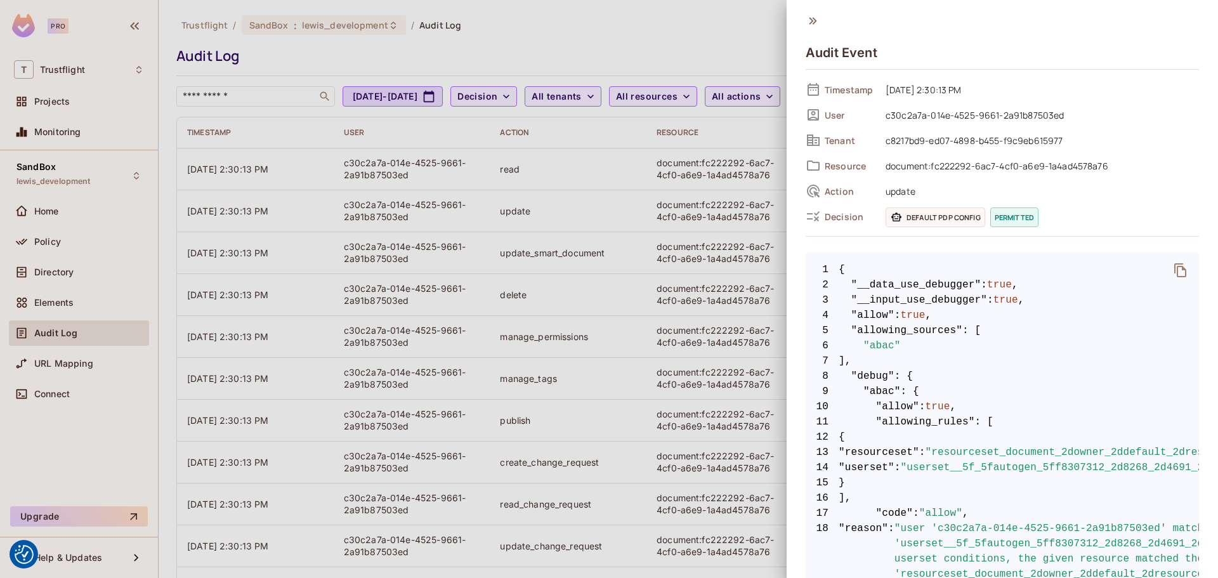
click at [682, 46] on div at bounding box center [609, 289] width 1218 height 578
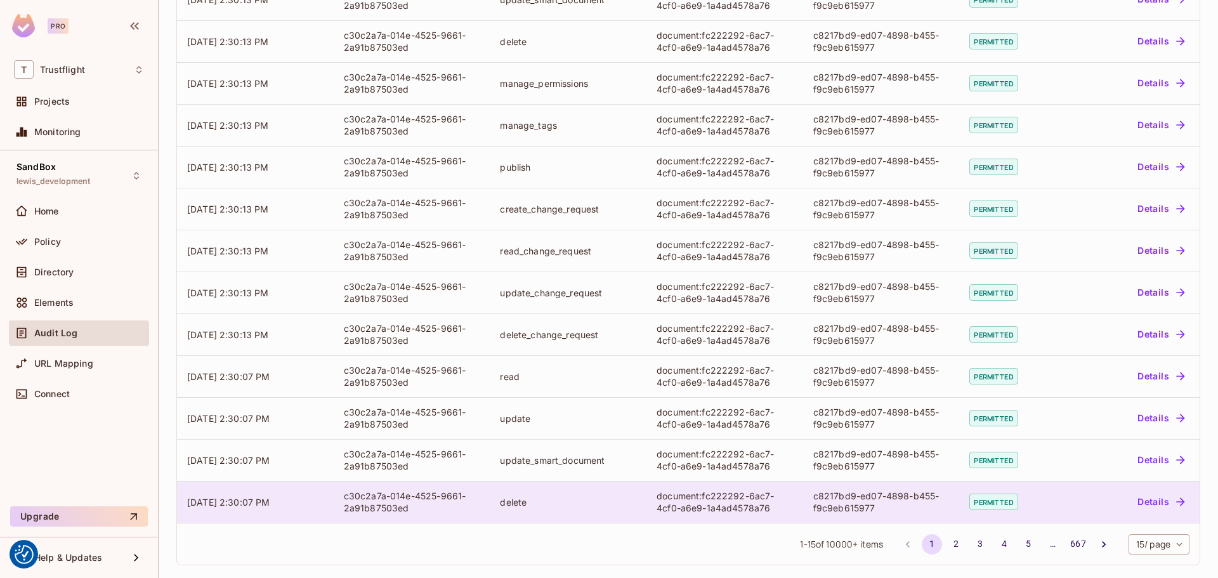
scroll to position [254, 0]
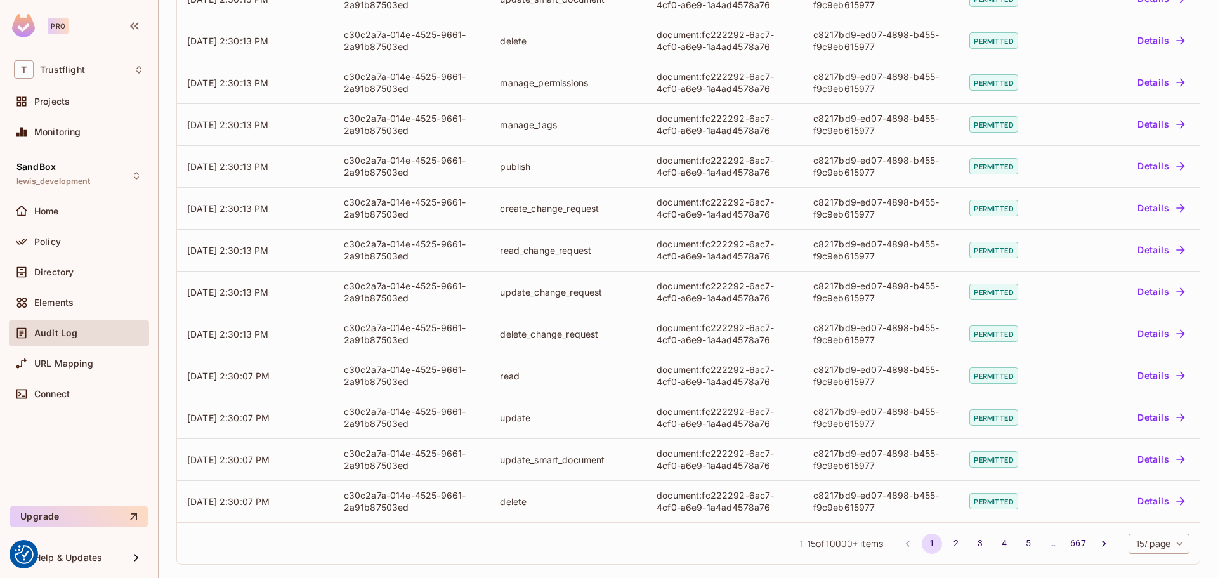
click at [946, 537] on button "2" at bounding box center [956, 544] width 20 height 20
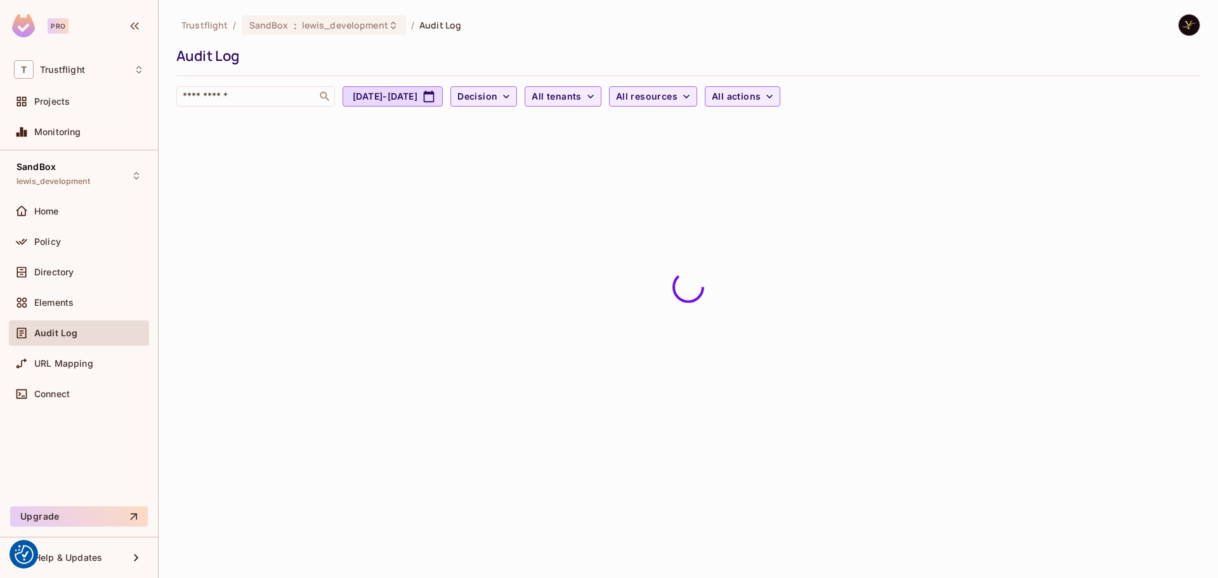
scroll to position [0, 0]
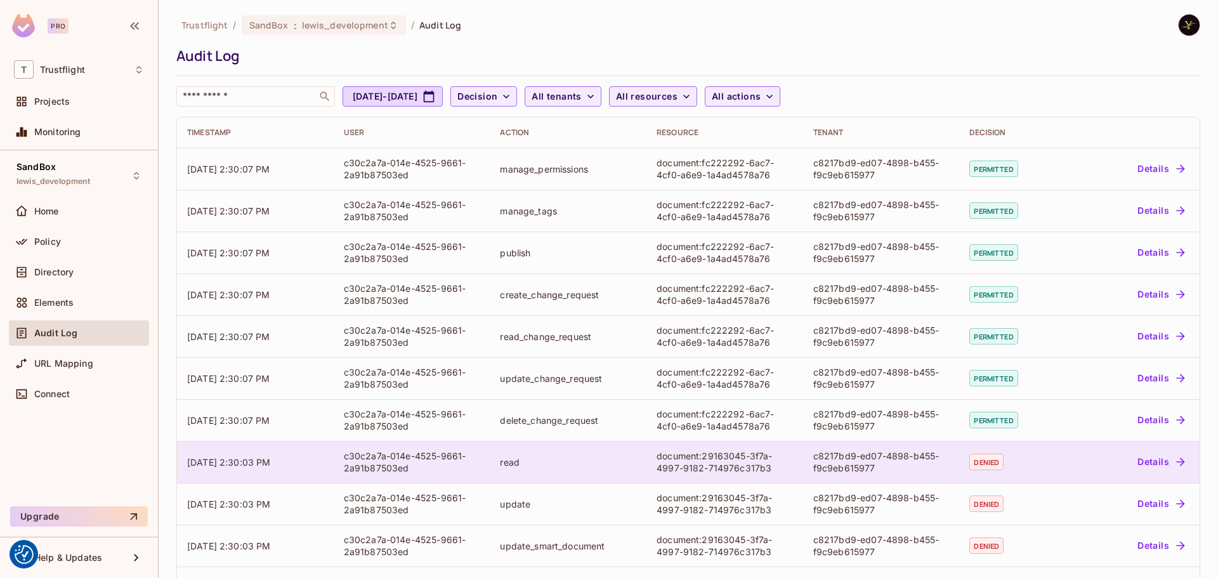
click at [1157, 458] on button "Details" at bounding box center [1160, 462] width 57 height 20
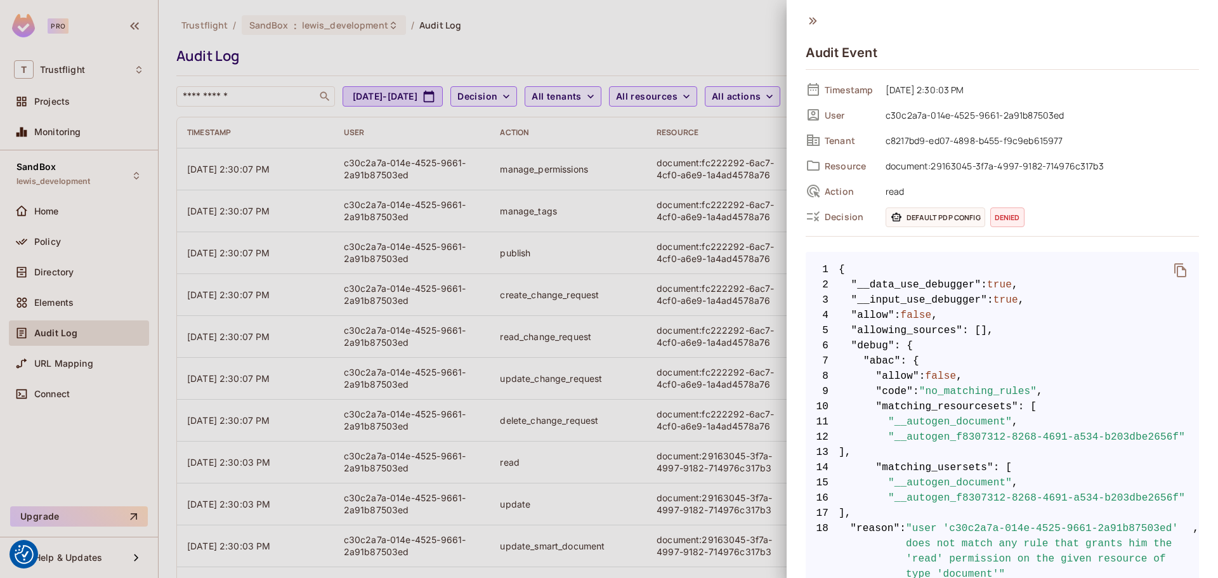
click at [709, 29] on div at bounding box center [609, 289] width 1218 height 578
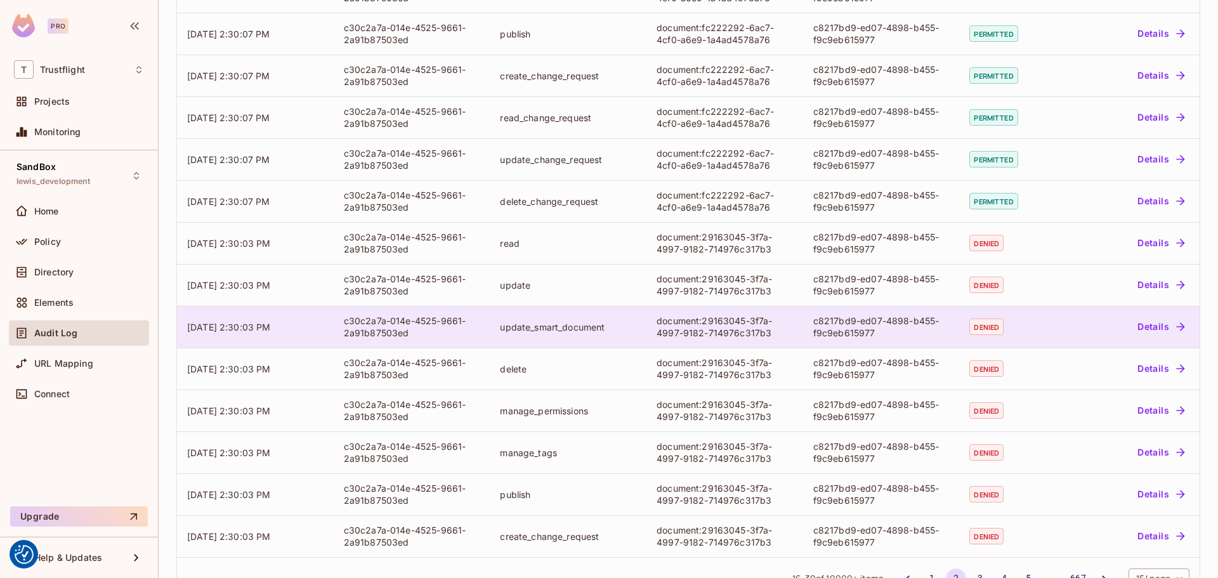
scroll to position [258, 0]
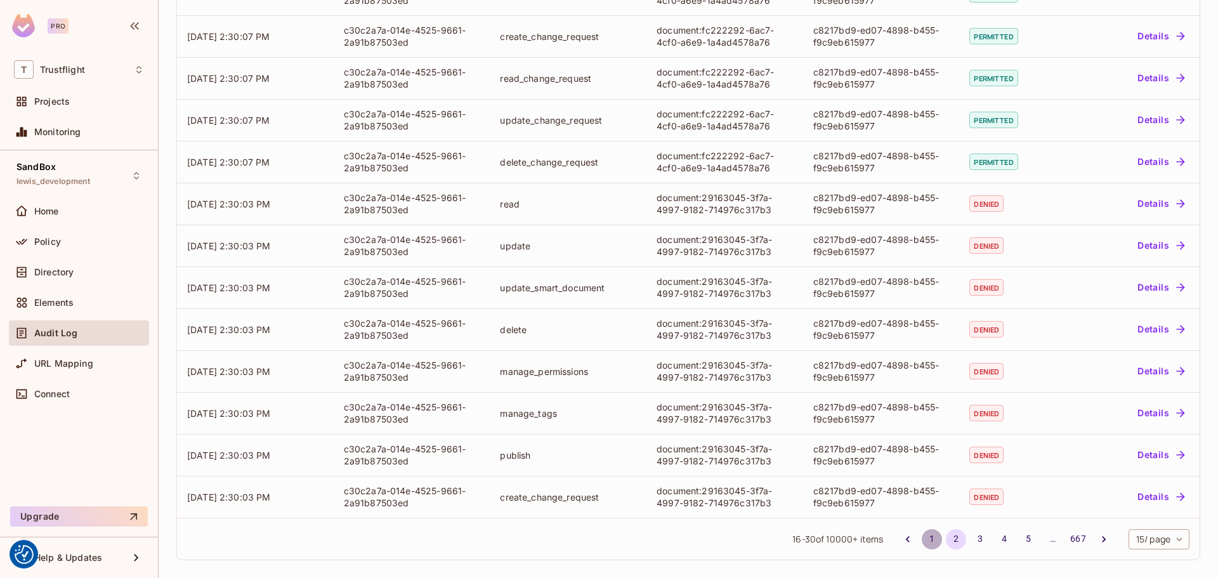
click at [922, 543] on button "1" at bounding box center [932, 539] width 20 height 20
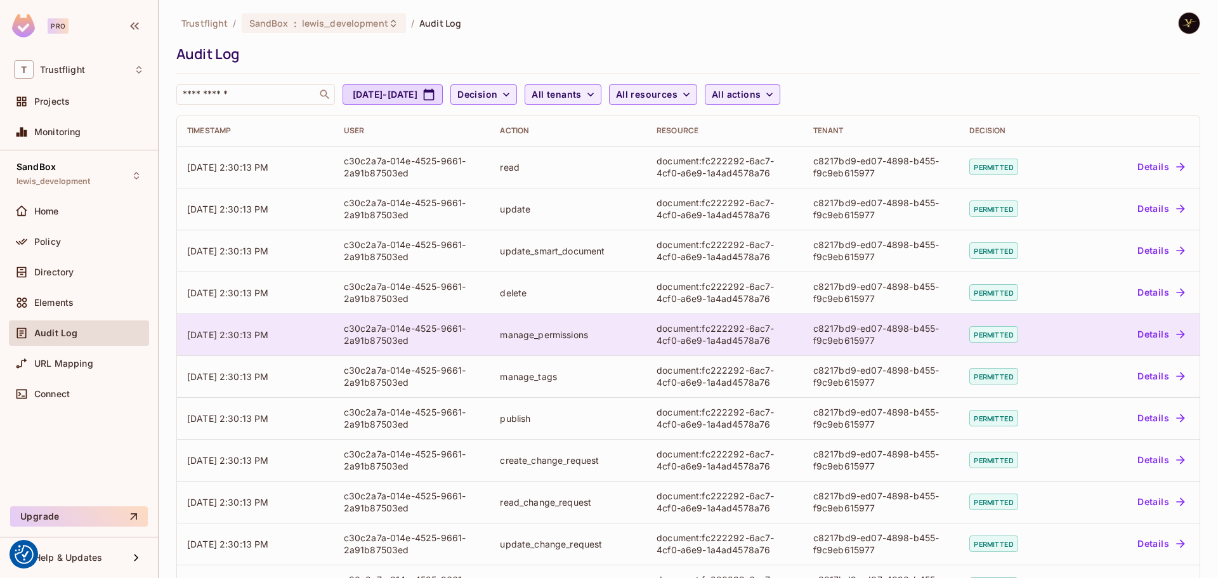
scroll to position [0, 0]
